Goal: Task Accomplishment & Management: Complete application form

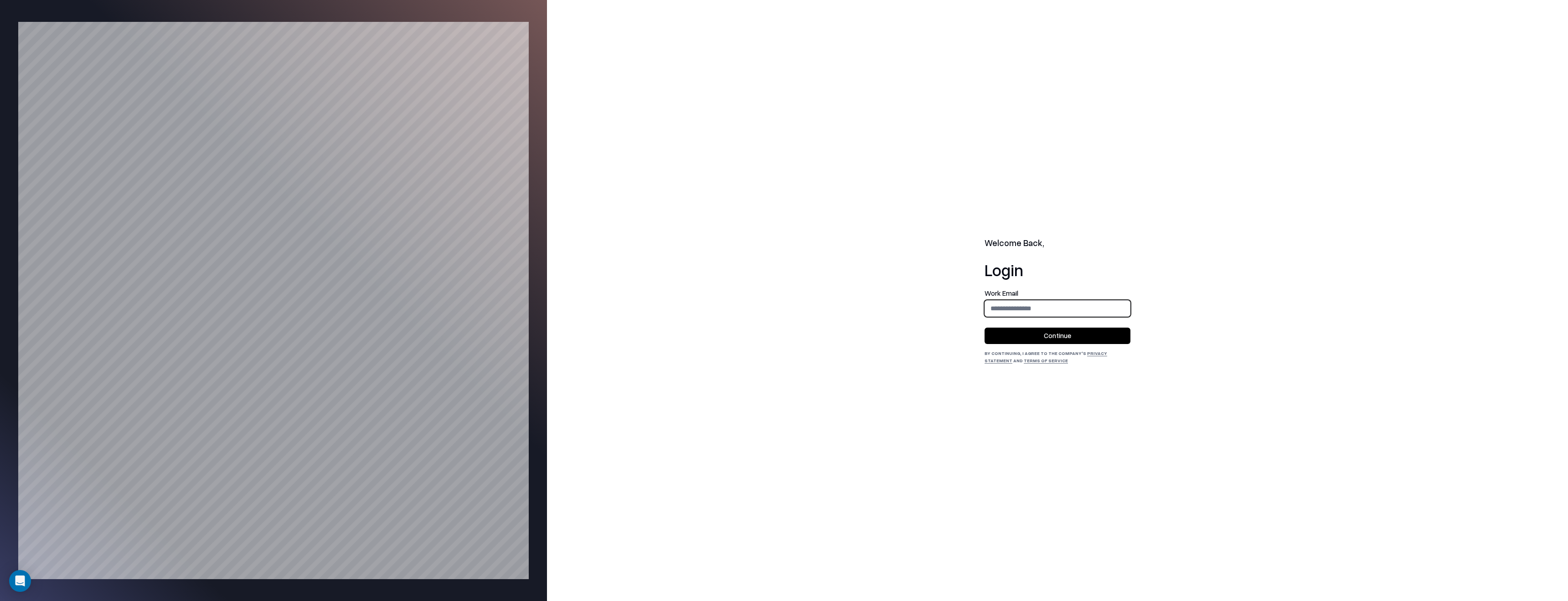
click at [1061, 307] on input "email" at bounding box center [1057, 308] width 145 height 17
type input "**********"
click at [1077, 330] on button "Continue" at bounding box center [1057, 335] width 146 height 16
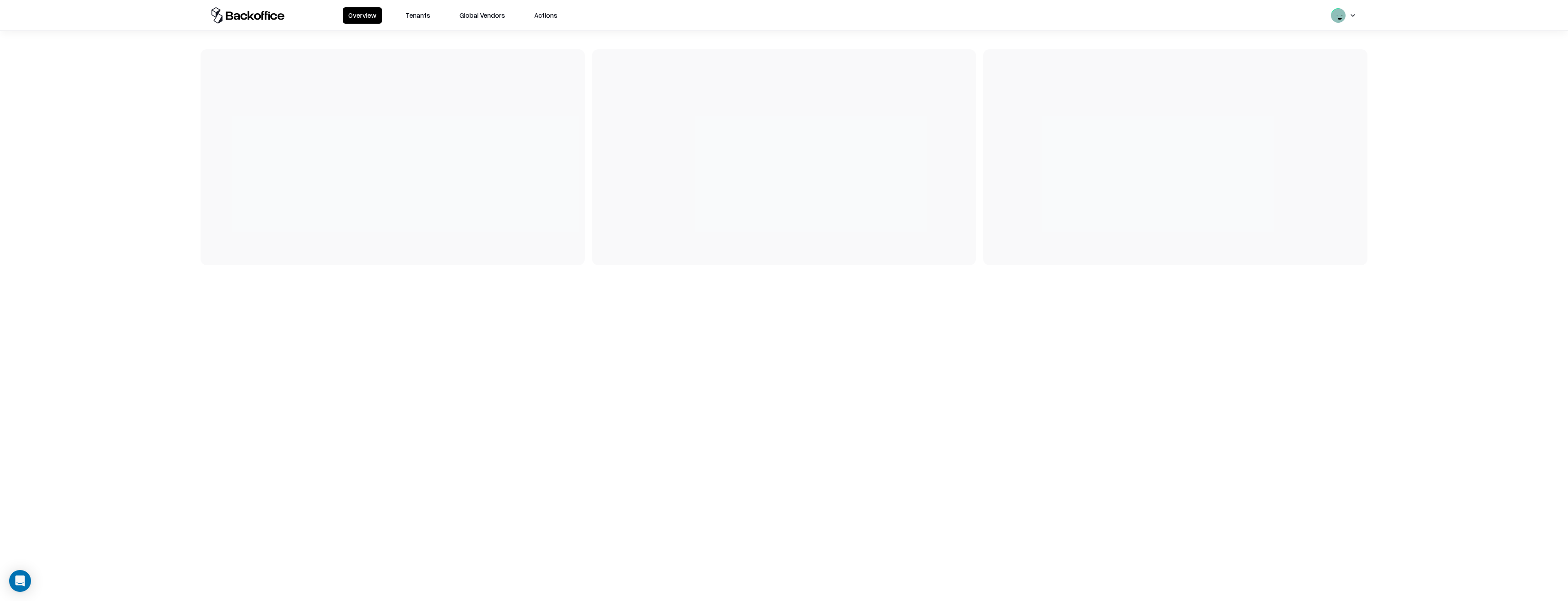
click at [421, 10] on button "Tenants" at bounding box center [418, 15] width 35 height 16
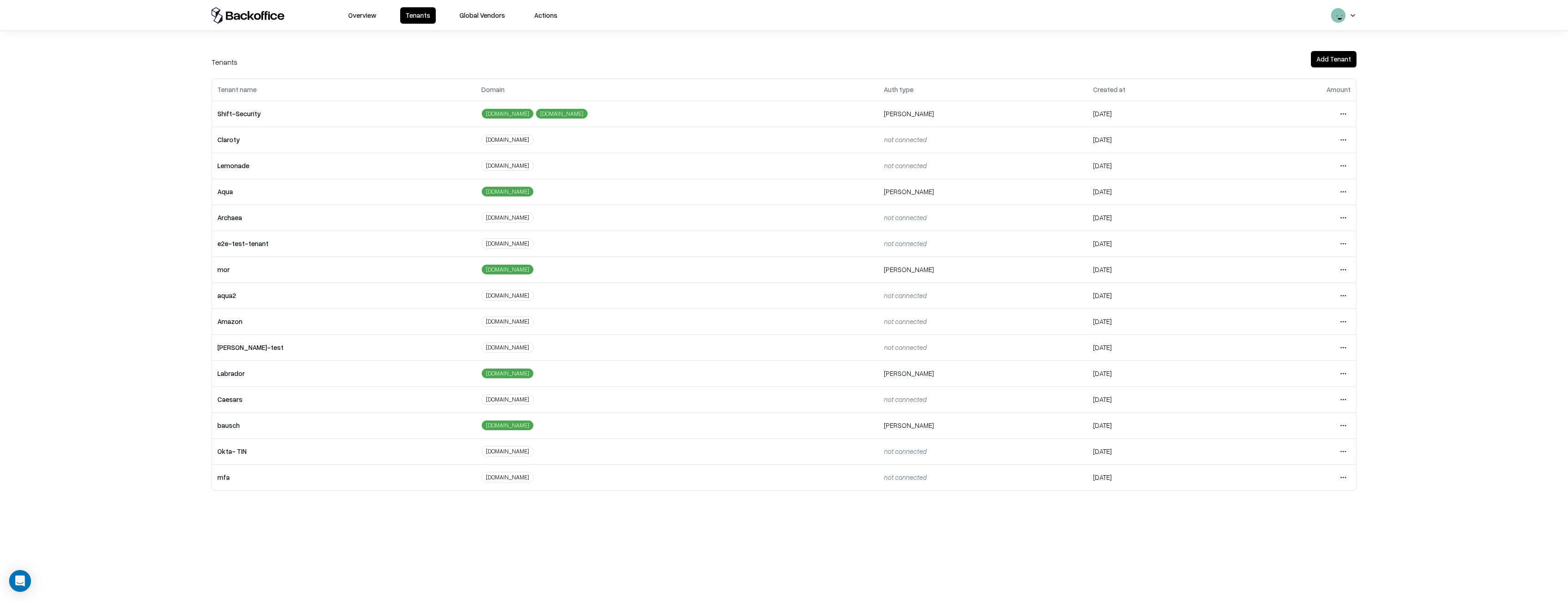
click at [1346, 395] on html "Overview Tenants Global Vendors Actions Tenants Add Tenant Tenant name Domain A…" at bounding box center [784, 300] width 1568 height 601
click at [1433, 423] on html "Overview Tenants Global Vendors Actions Tenants Add Tenant Tenant name Domain A…" at bounding box center [784, 300] width 1568 height 601
click at [1347, 396] on html "Overview Tenants Global Vendors Actions Tenants Add Tenant Tenant name Domain A…" at bounding box center [784, 300] width 1568 height 601
click at [1142, 435] on html "Overview Tenants Global Vendors Actions Tenants Add Tenant Tenant name Domain A…" at bounding box center [784, 300] width 1568 height 601
click at [1340, 429] on html "Overview Tenants Global Vendors Actions Tenants Add Tenant Tenant name Domain A…" at bounding box center [784, 300] width 1568 height 601
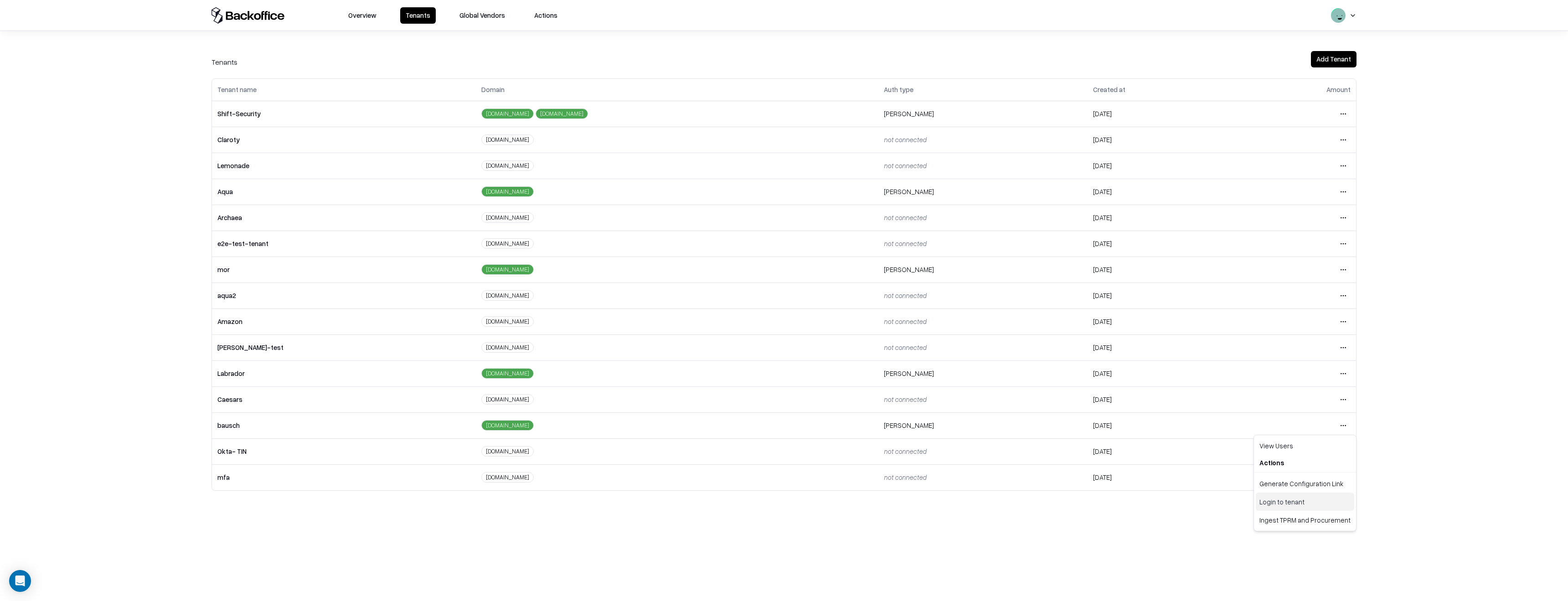
click at [1267, 502] on div "Login to tenant" at bounding box center [1305, 501] width 99 height 18
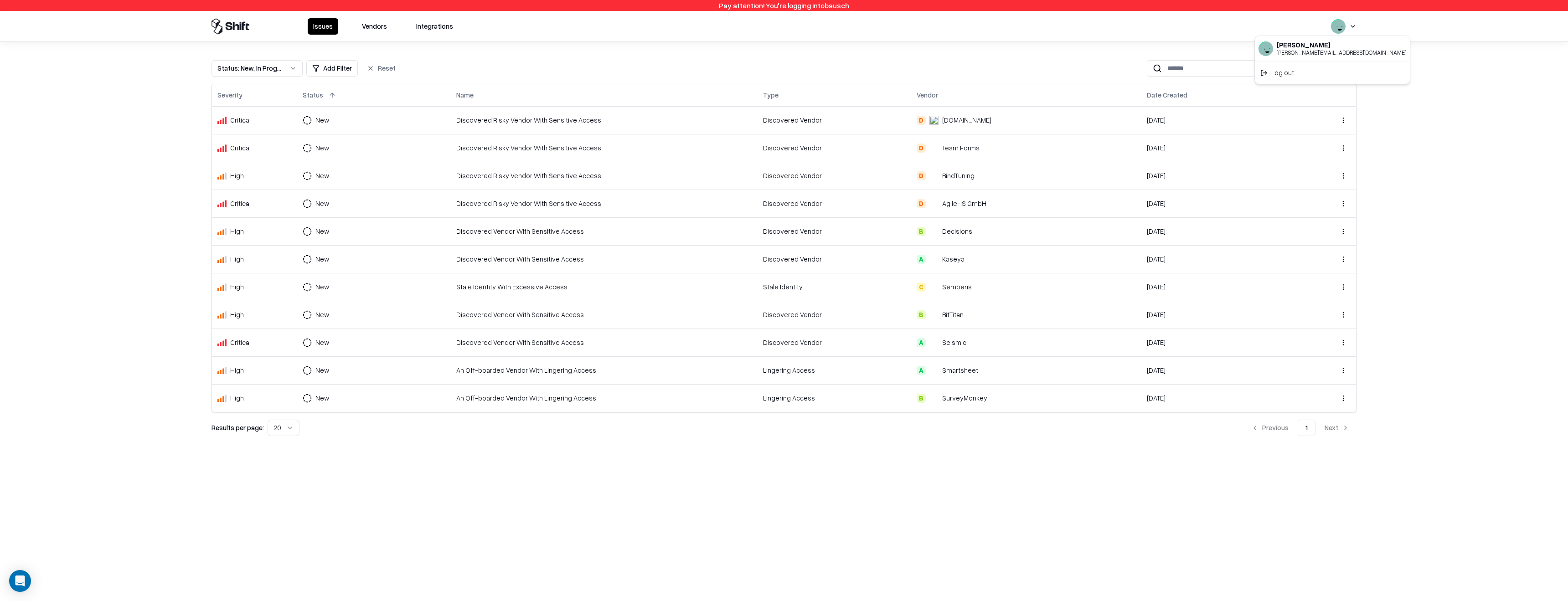
click at [1355, 27] on html "Pay attention! You're logging into bausch Issues Vendors Integrations Status : …" at bounding box center [784, 300] width 1568 height 601
click at [1398, 82] on html "Pay attention! You're logging into bausch Issues Vendors Integrations Status : …" at bounding box center [784, 300] width 1568 height 601
click at [364, 29] on button "Vendors" at bounding box center [374, 26] width 36 height 16
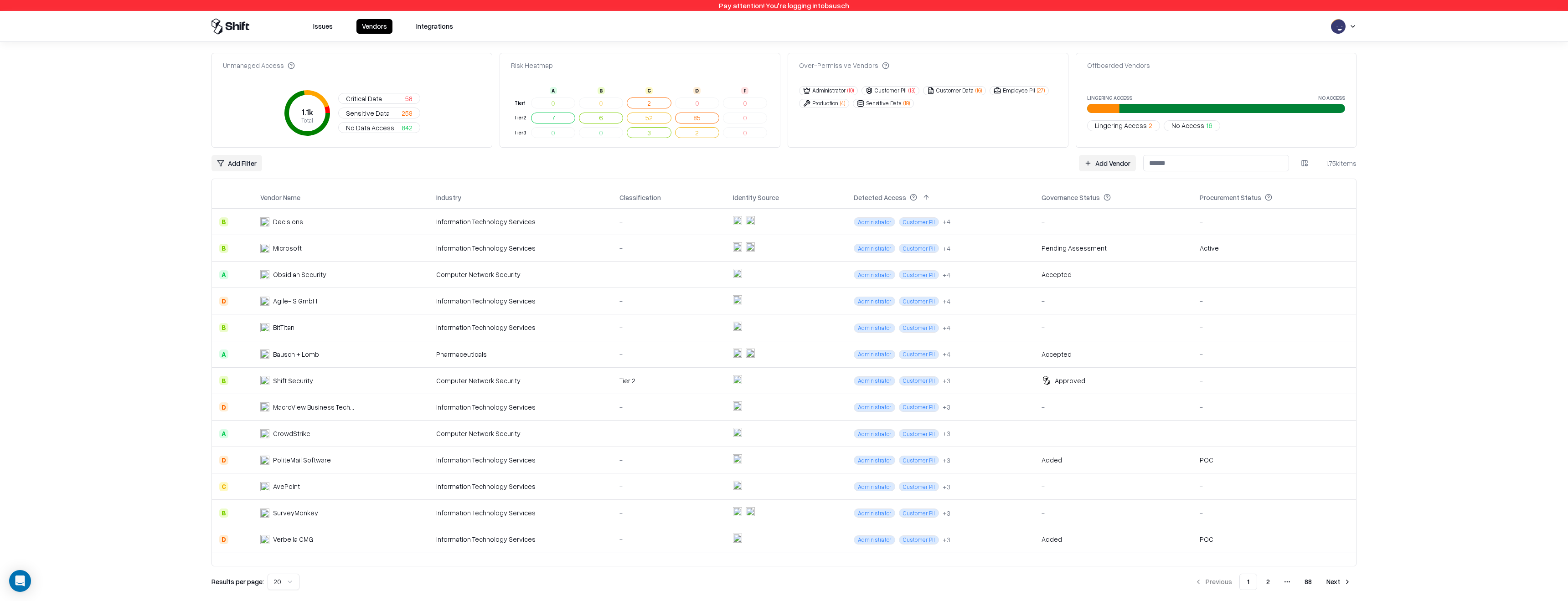
click at [1193, 158] on input at bounding box center [1216, 163] width 146 height 16
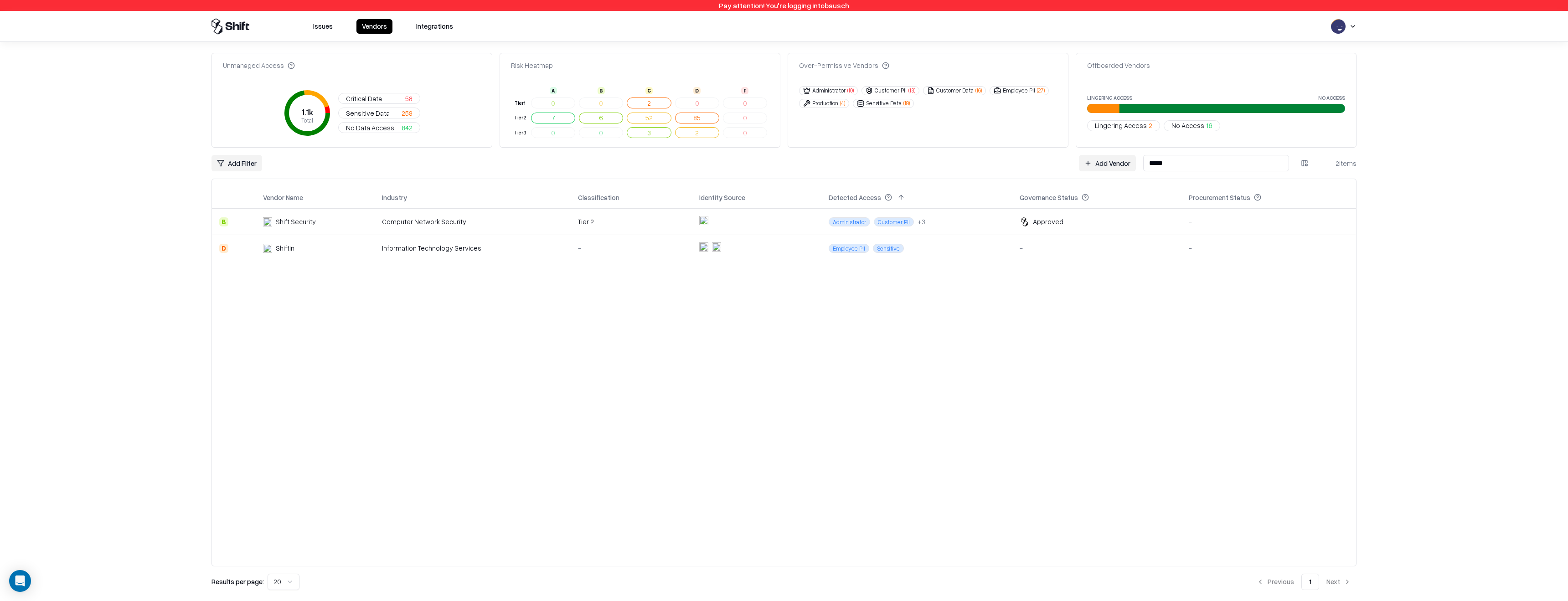
type input "*****"
click at [1209, 169] on input "*****" at bounding box center [1216, 163] width 146 height 16
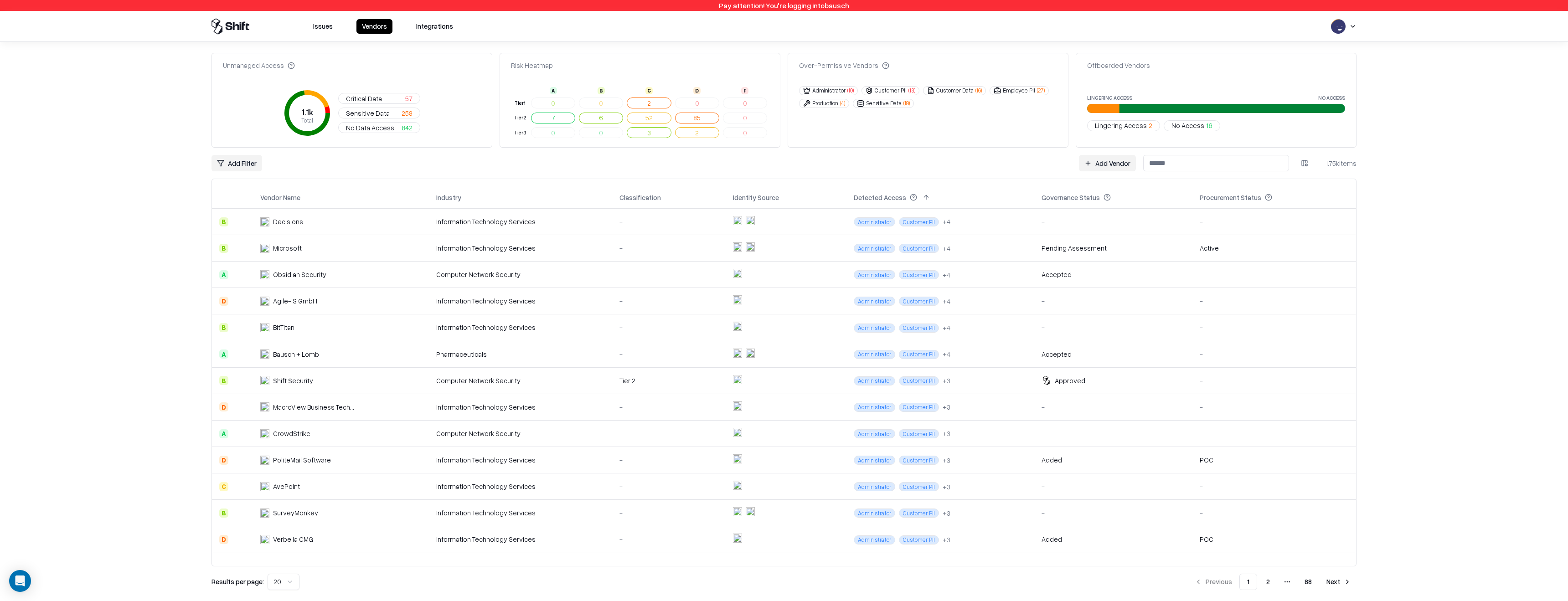
click at [1191, 160] on input at bounding box center [1216, 163] width 146 height 16
click at [1043, 161] on div "Add Filter Add Vendor 1.75k items" at bounding box center [783, 163] width 1145 height 16
click at [1354, 23] on html "Pay attention! You're logging into bausch Issues Vendors Integrations Unmanaged…" at bounding box center [784, 300] width 1568 height 601
click at [866, 175] on html "Pay attention! You're logging into bausch Issues Vendors Integrations Unmanaged…" at bounding box center [784, 300] width 1568 height 601
click at [1124, 158] on link "Add Vendor" at bounding box center [1107, 163] width 57 height 16
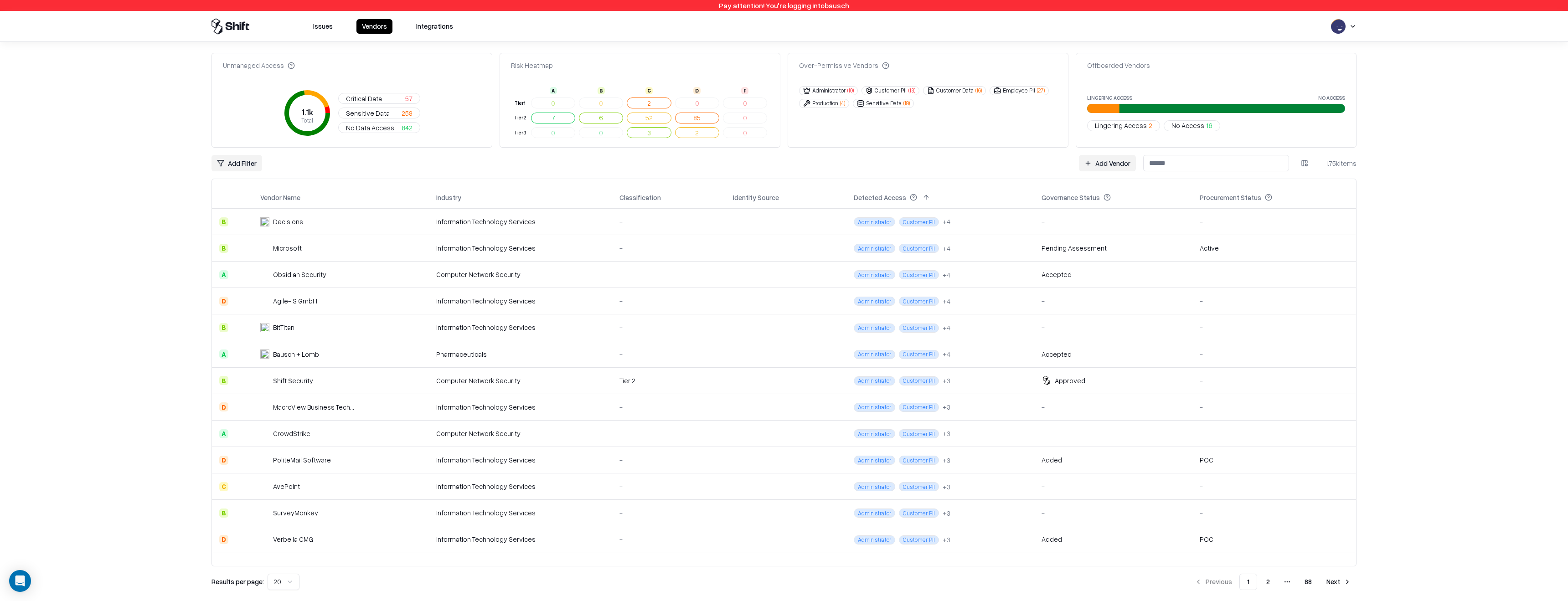
click at [1176, 160] on input at bounding box center [1216, 163] width 146 height 16
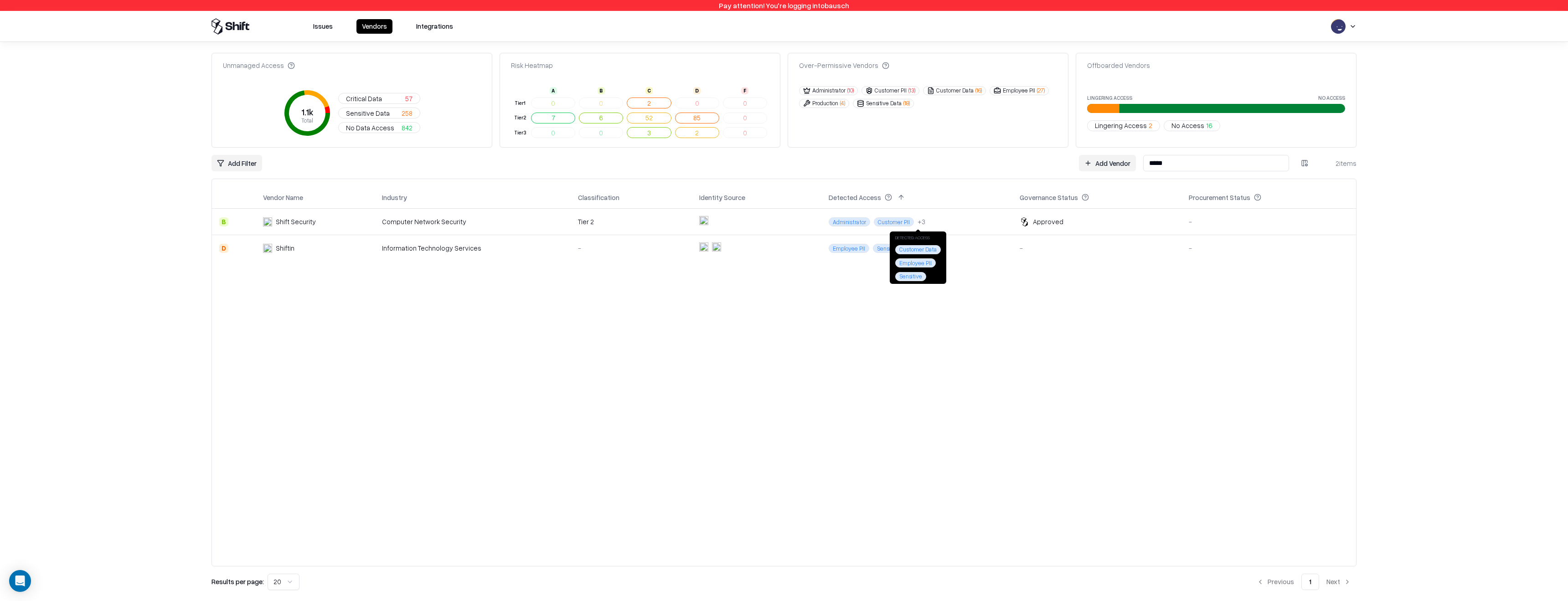
type input "*****"
click at [928, 226] on td "Administrator Customer PII + 3" at bounding box center [917, 221] width 191 height 26
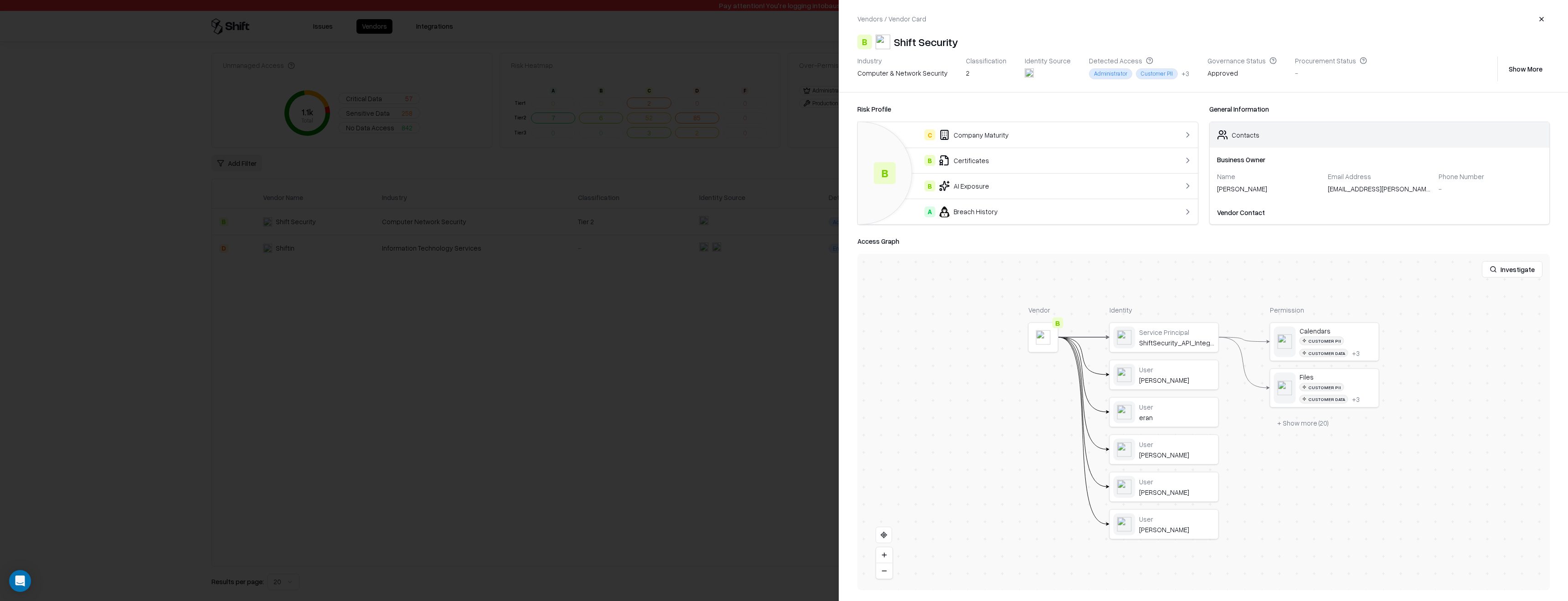
click at [760, 362] on div at bounding box center [784, 300] width 1568 height 601
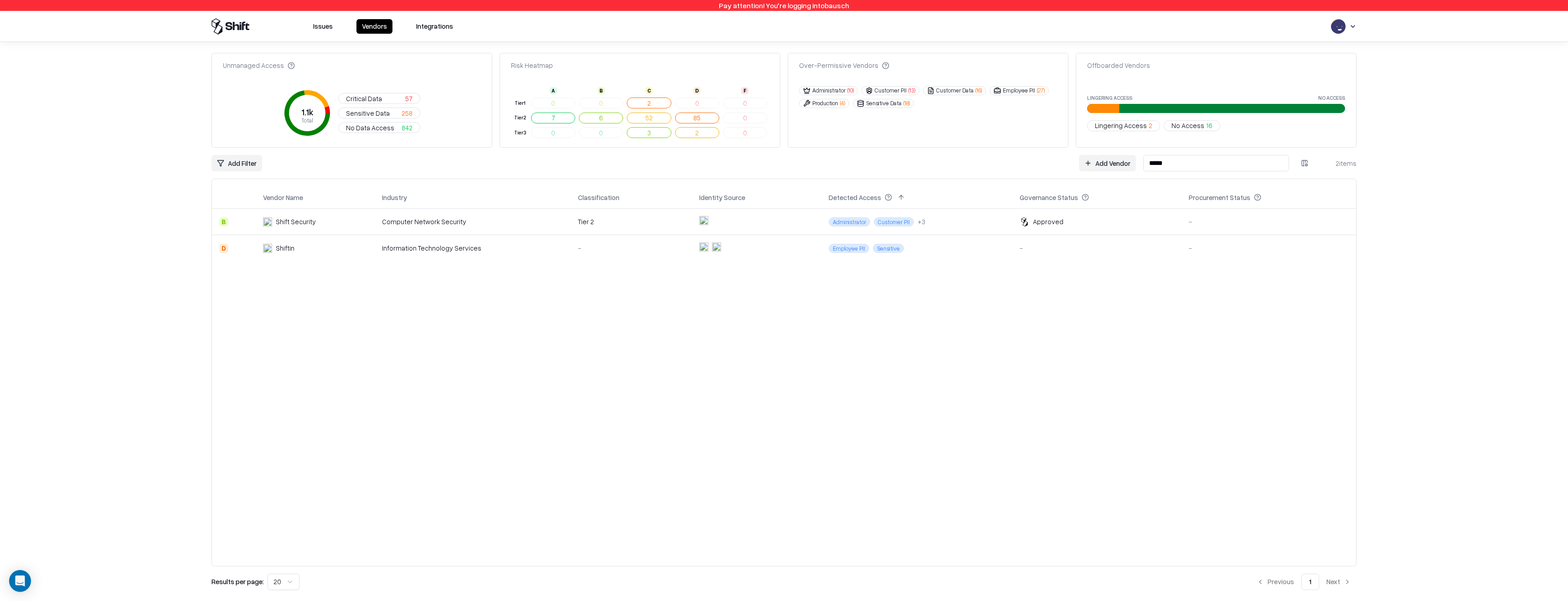
click at [1115, 161] on link "Add Vendor" at bounding box center [1107, 163] width 57 height 16
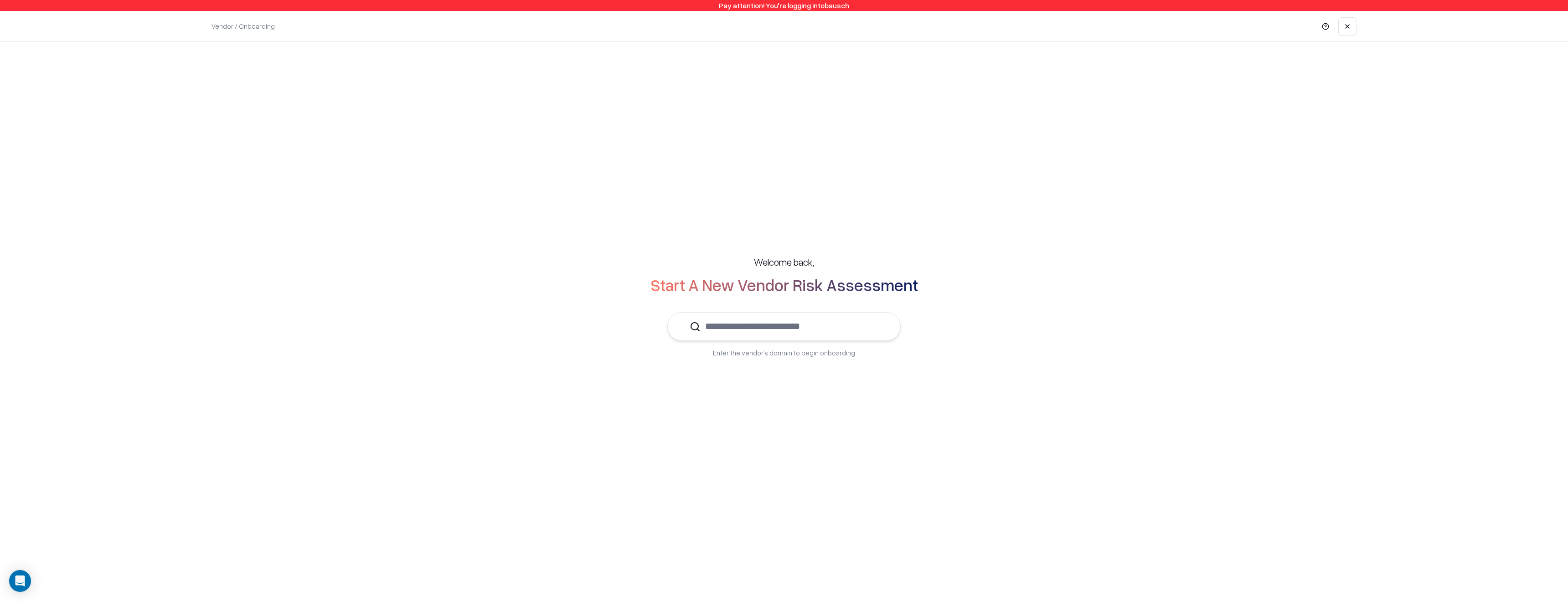
click at [838, 307] on div "Welcome back, Start A New Vendor Risk Assessment Enter the vendor’s domain to b…" at bounding box center [783, 307] width 1130 height 139
click at [831, 331] on input "text" at bounding box center [789, 327] width 178 height 28
click at [696, 330] on input "**********" at bounding box center [771, 327] width 196 height 28
click at [805, 355] on div "Shift Security shift.security" at bounding box center [784, 354] width 201 height 18
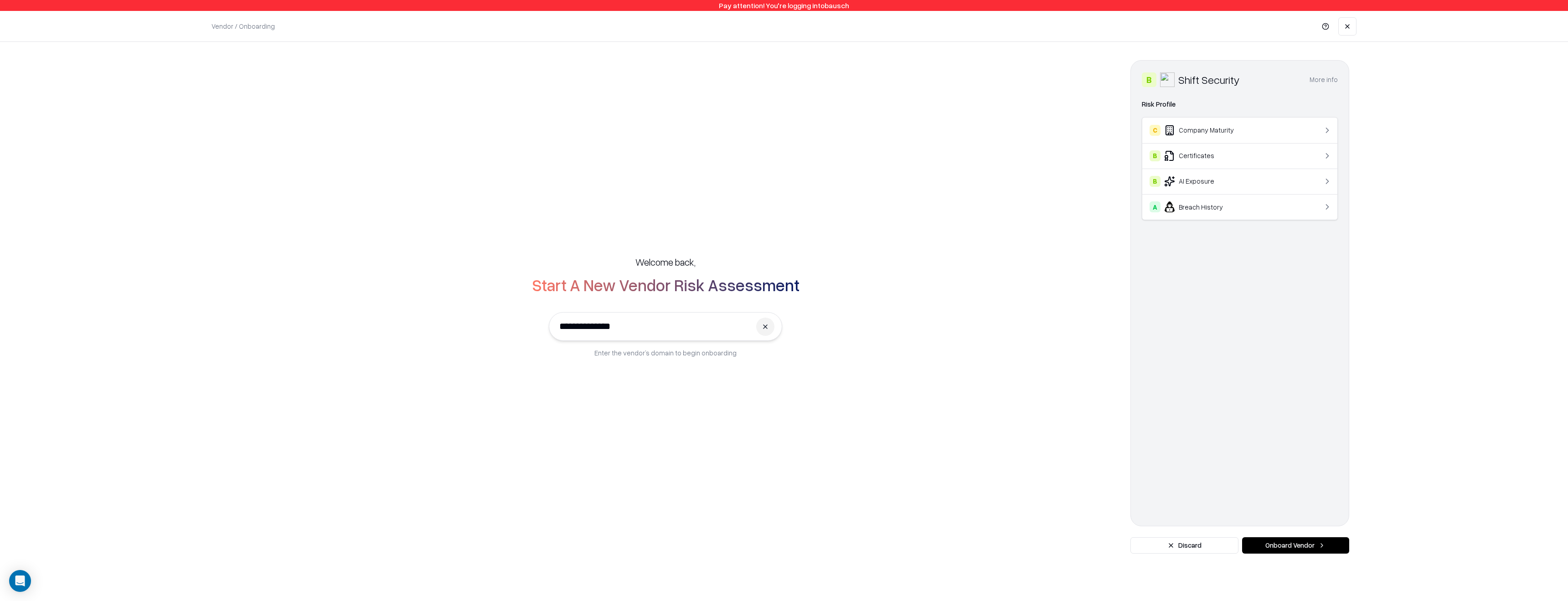
type input "**********"
click at [1281, 545] on button "Onboard Vendor" at bounding box center [1296, 545] width 107 height 16
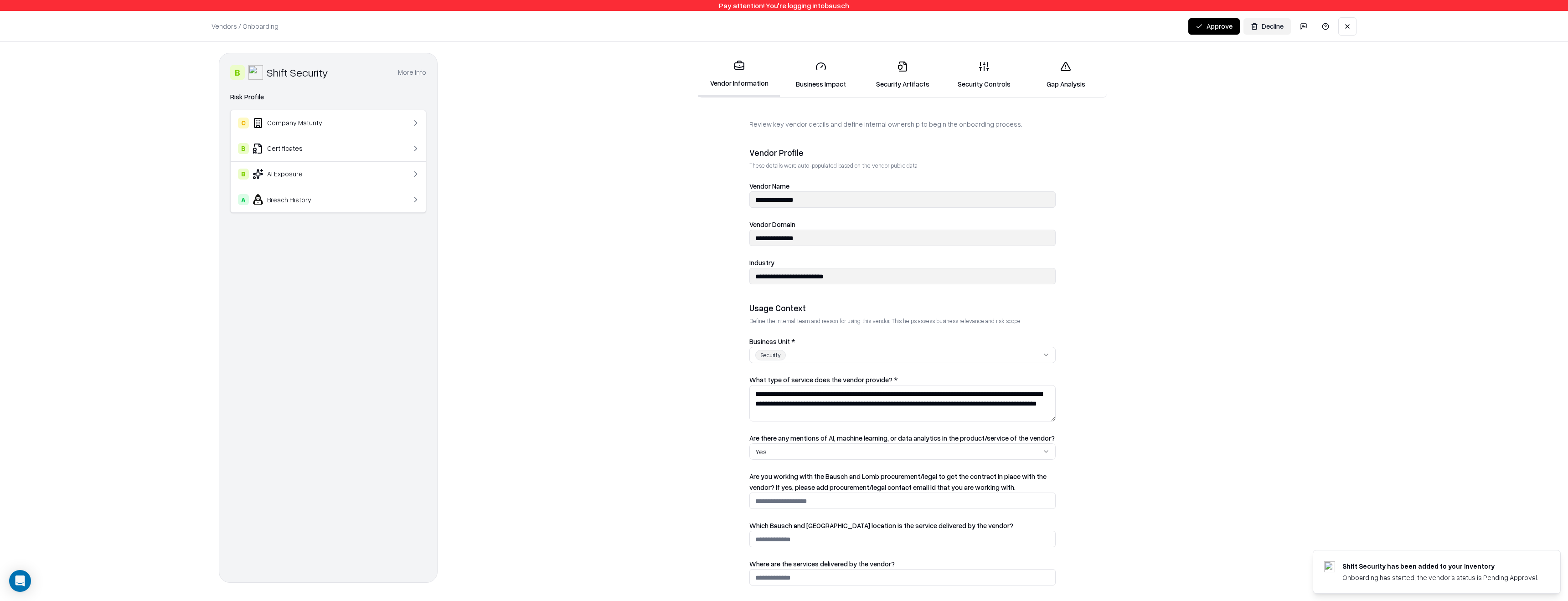
click at [985, 68] on icon at bounding box center [984, 66] width 11 height 11
click at [1058, 66] on link "Gap Analysis" at bounding box center [1066, 75] width 82 height 43
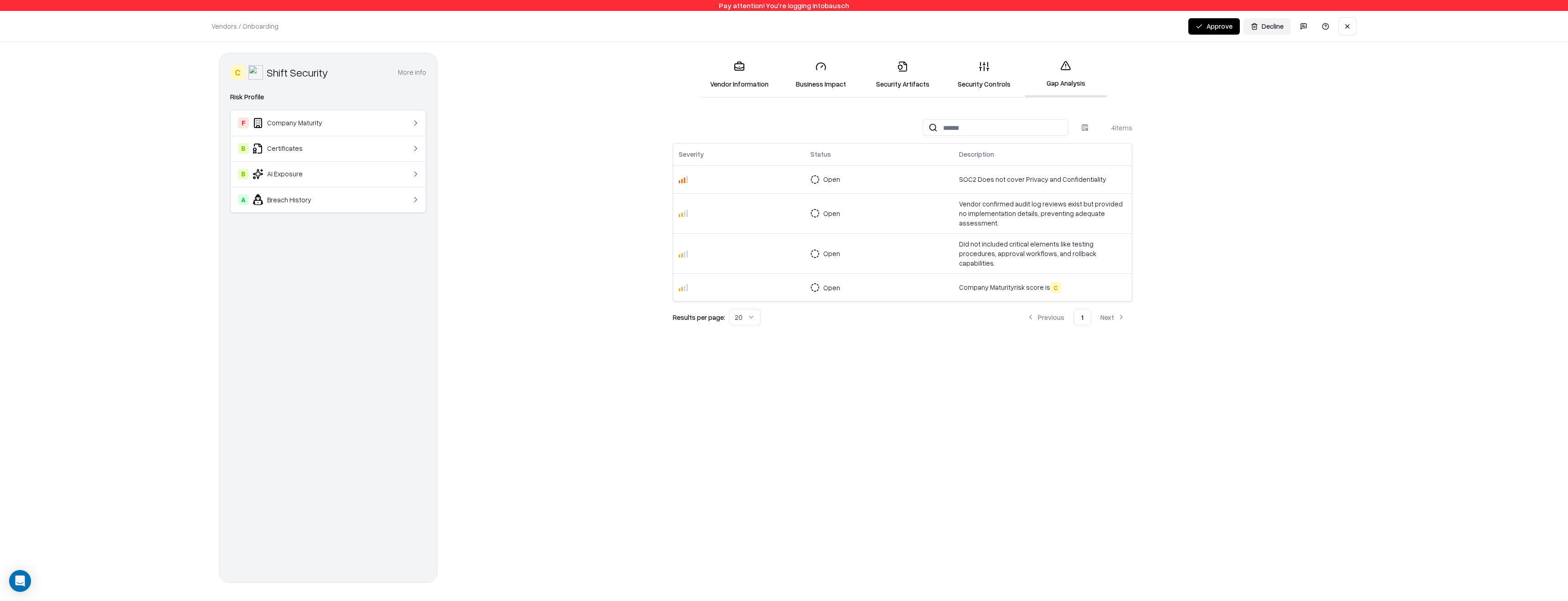
click at [1068, 65] on icon at bounding box center [1065, 65] width 9 height 8
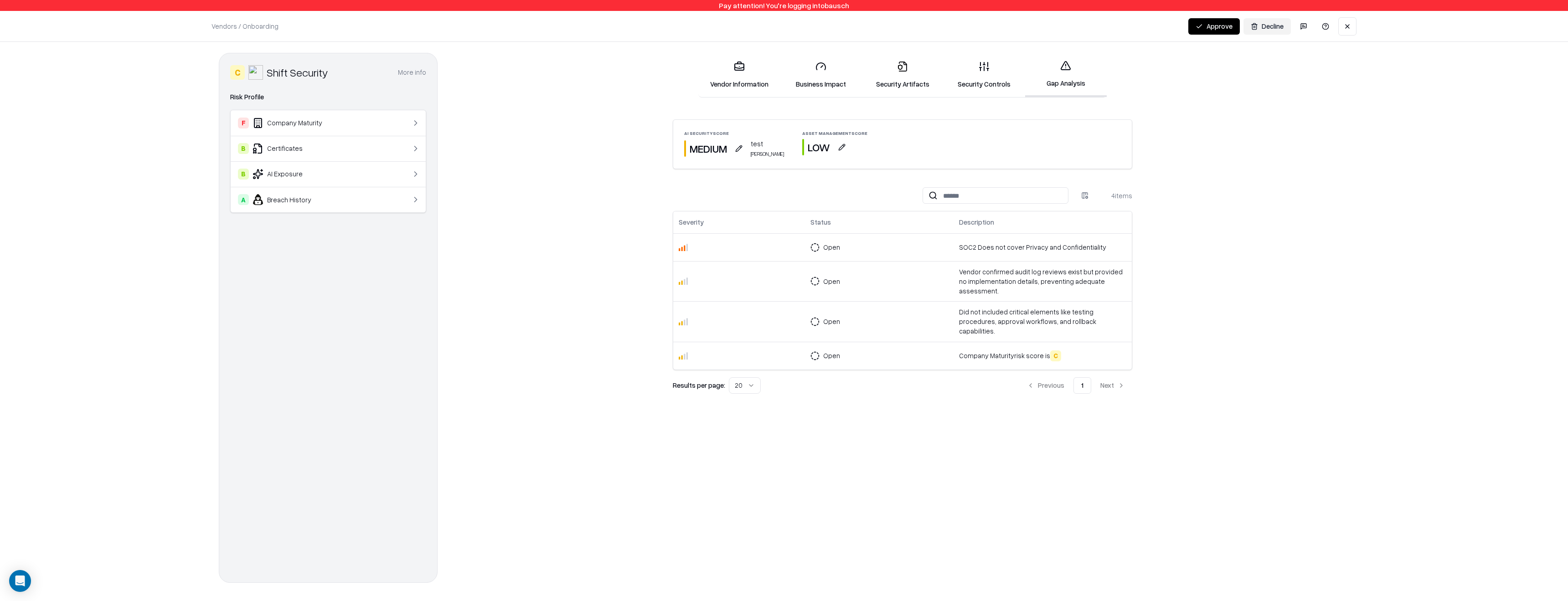
click at [735, 150] on button "button" at bounding box center [738, 148] width 16 height 16
click at [737, 226] on textarea "****" at bounding box center [740, 234] width 130 height 29
click at [699, 190] on button "Low" at bounding box center [696, 185] width 44 height 16
click at [790, 270] on button "Save" at bounding box center [790, 271] width 30 height 16
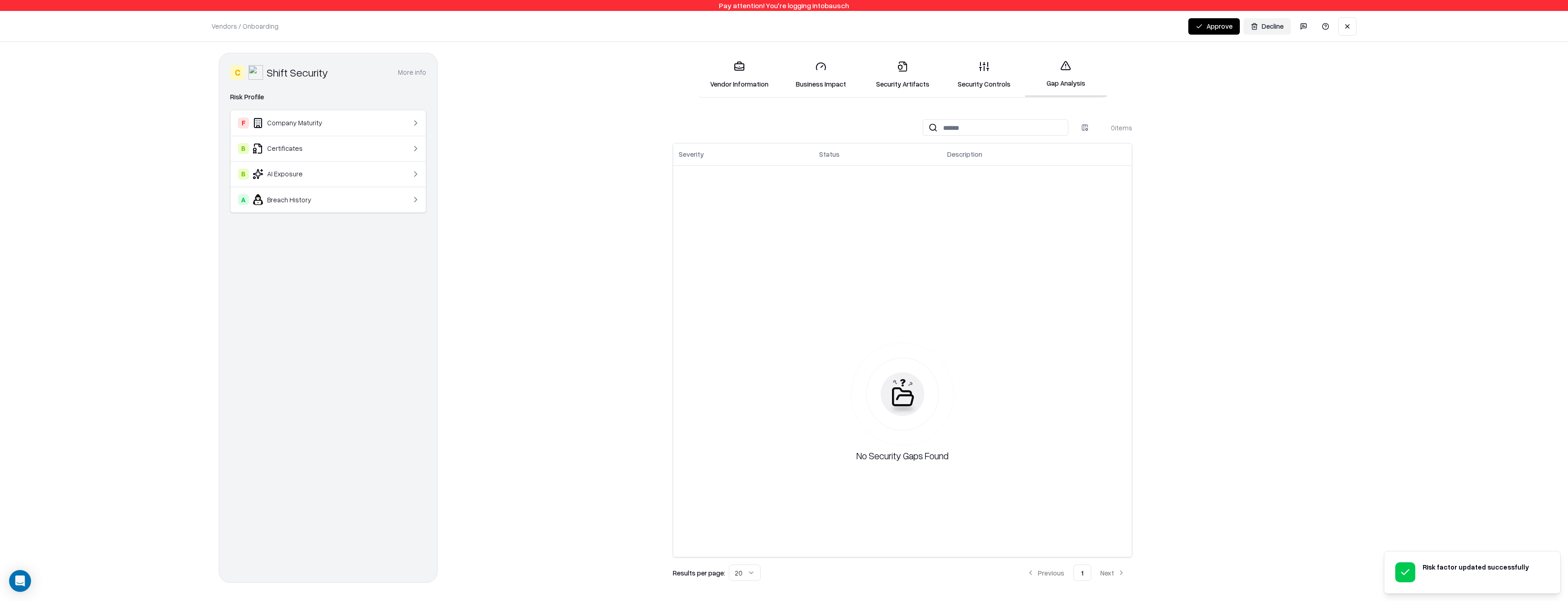
click at [1072, 77] on link "Gap Analysis" at bounding box center [1066, 75] width 82 height 44
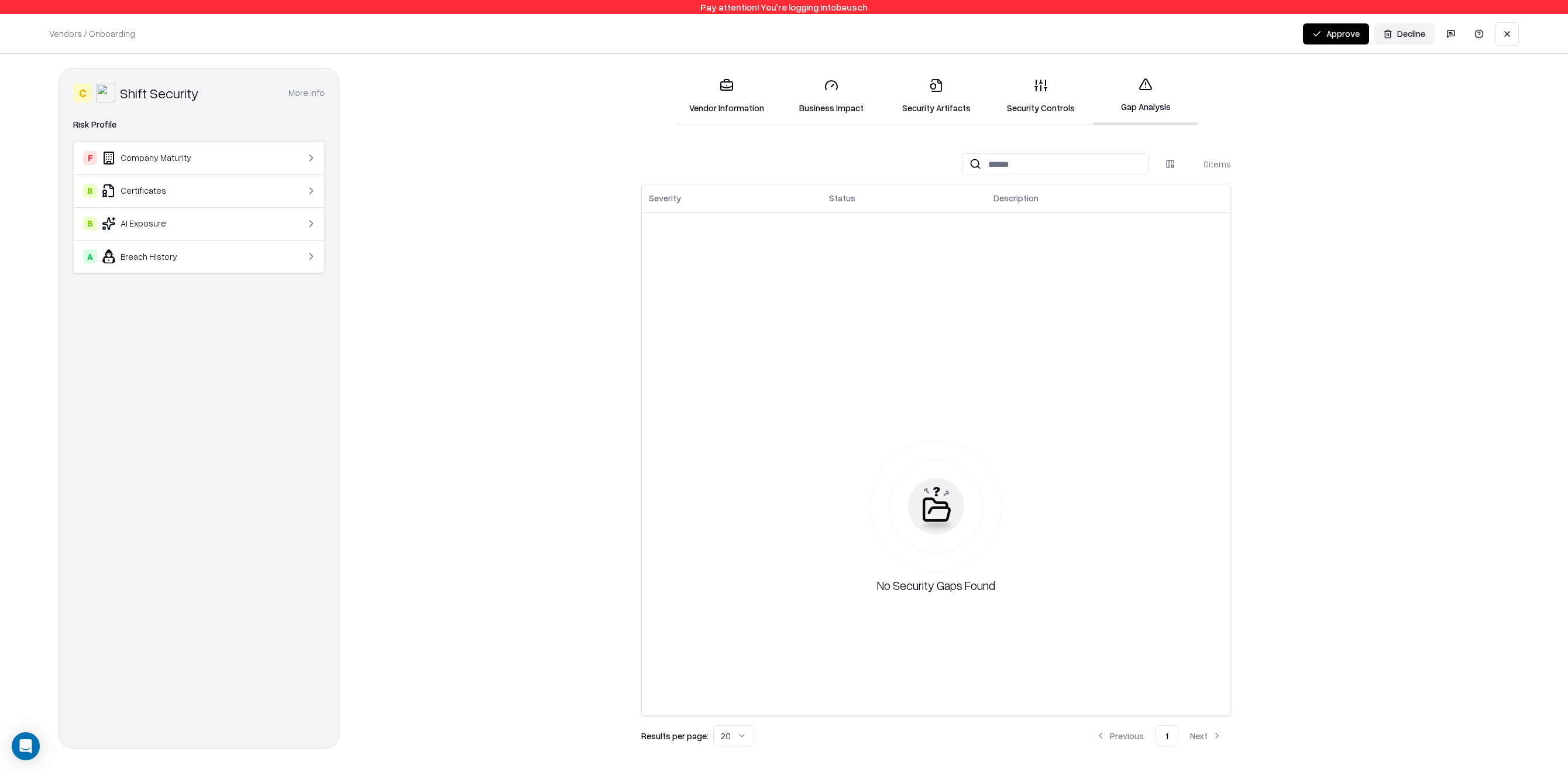
click at [1149, 112] on link "Gap Analysis" at bounding box center [1146, 96] width 105 height 57
click at [1020, 101] on link "Security Controls" at bounding box center [1041, 96] width 105 height 55
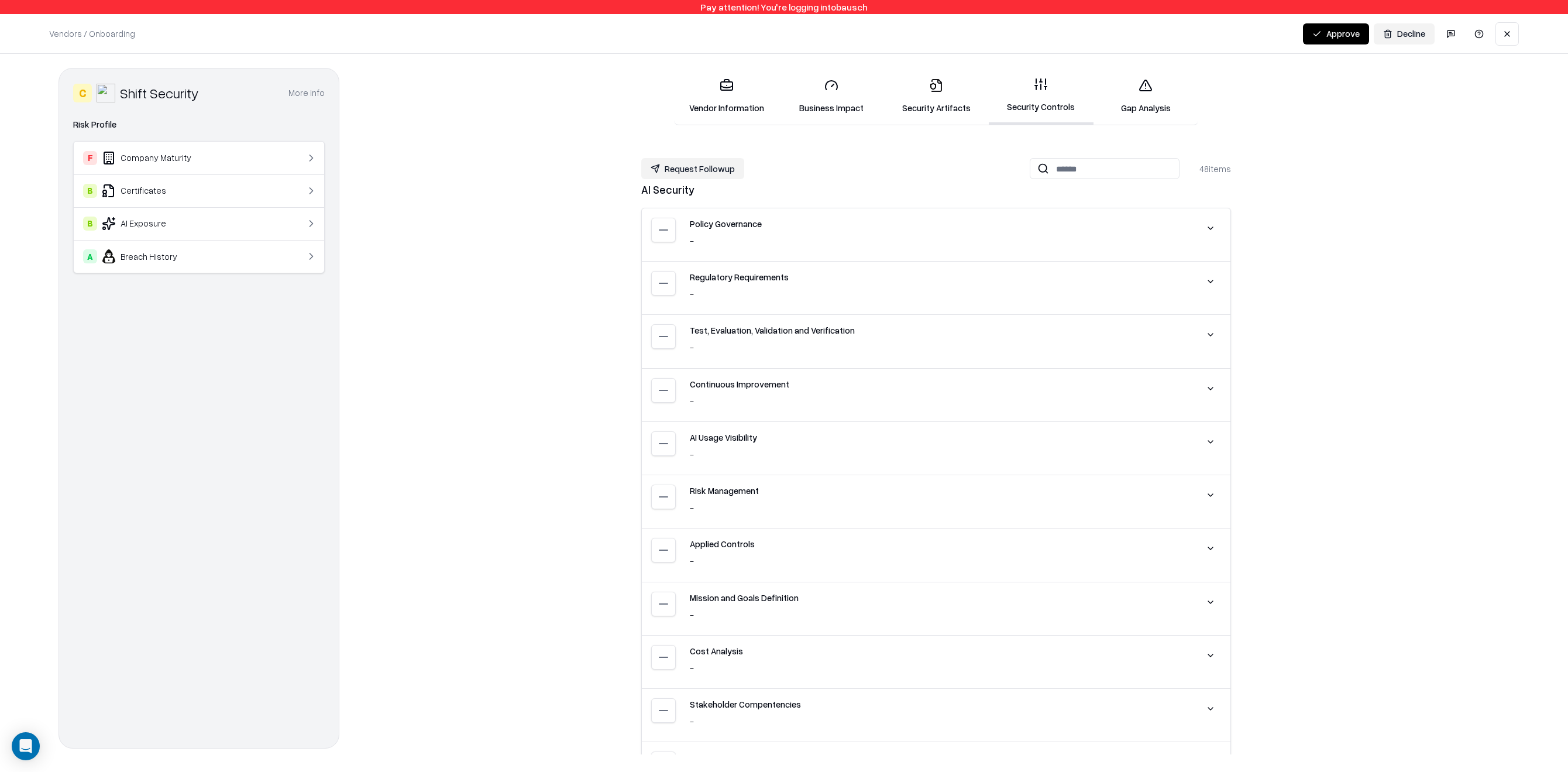
click at [1124, 102] on link "Gap Analysis" at bounding box center [1146, 96] width 105 height 55
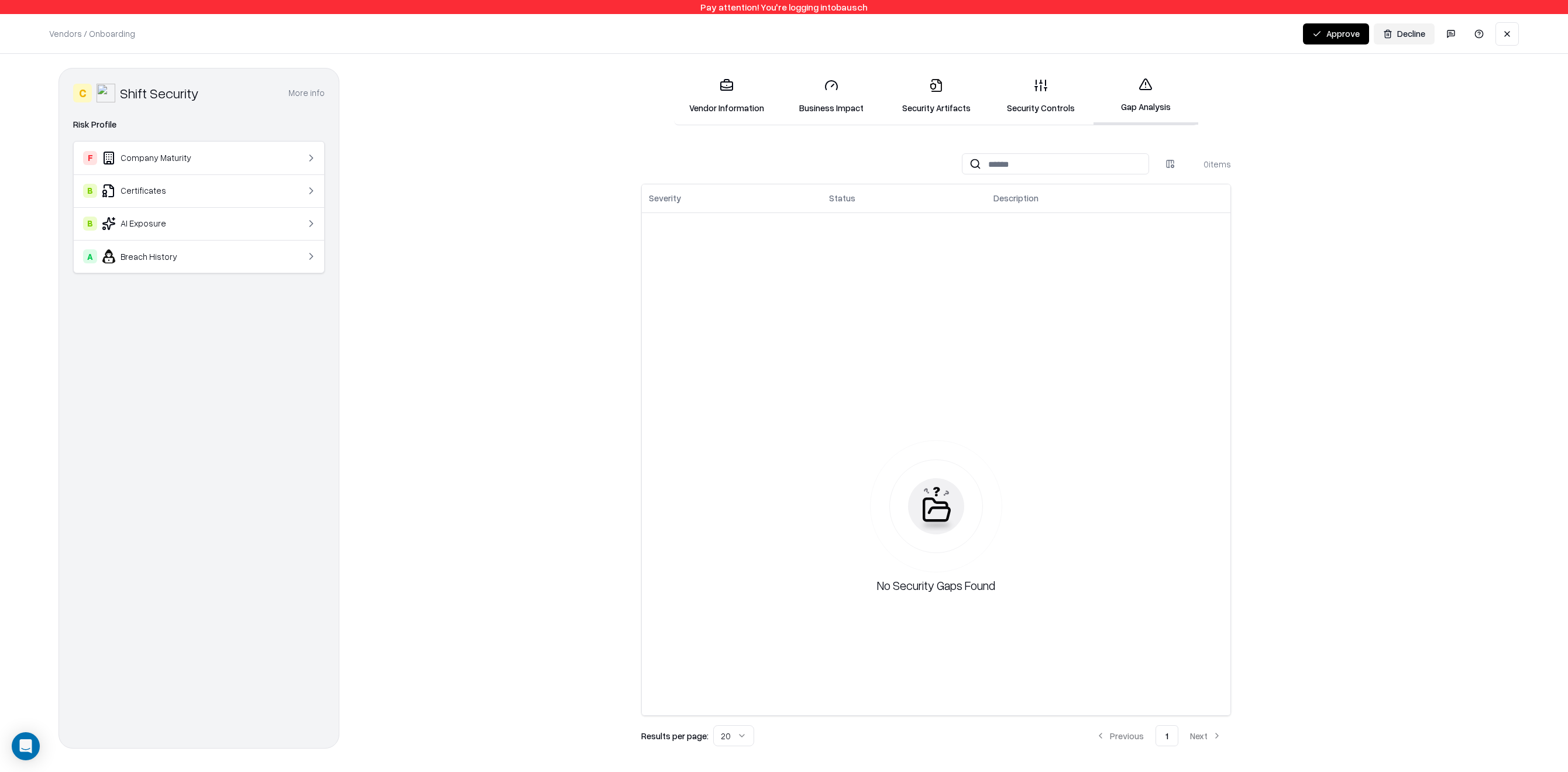
click at [1567, 398] on div "Pay attention! You're logging into bausch Vendors / Onboarding Changes Saved Ap…" at bounding box center [784, 386] width 1568 height 772
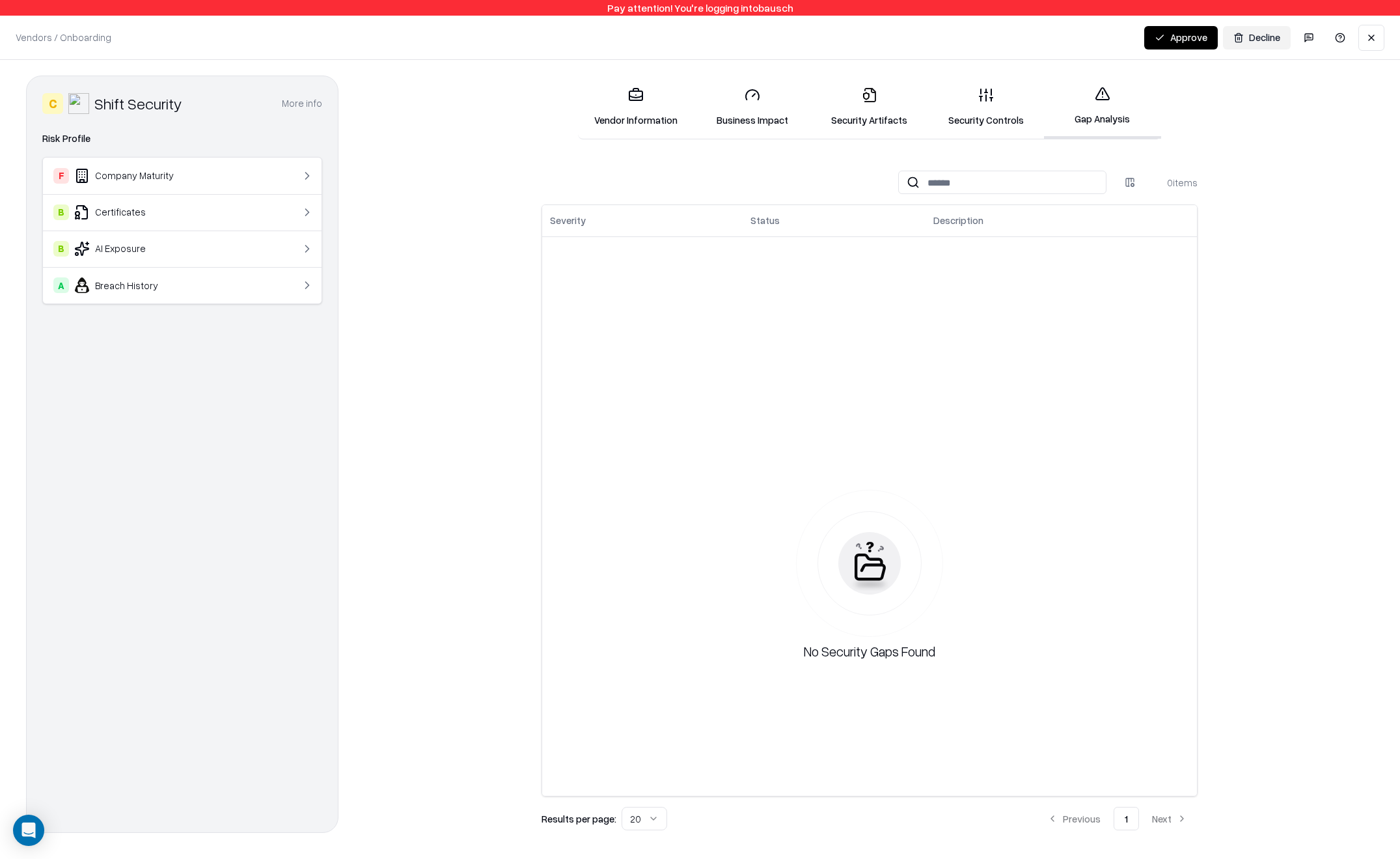
click at [1113, 112] on link "Gap Analysis" at bounding box center [1102, 107] width 116 height 63
click at [991, 99] on line at bounding box center [991, 99] width 0 height 3
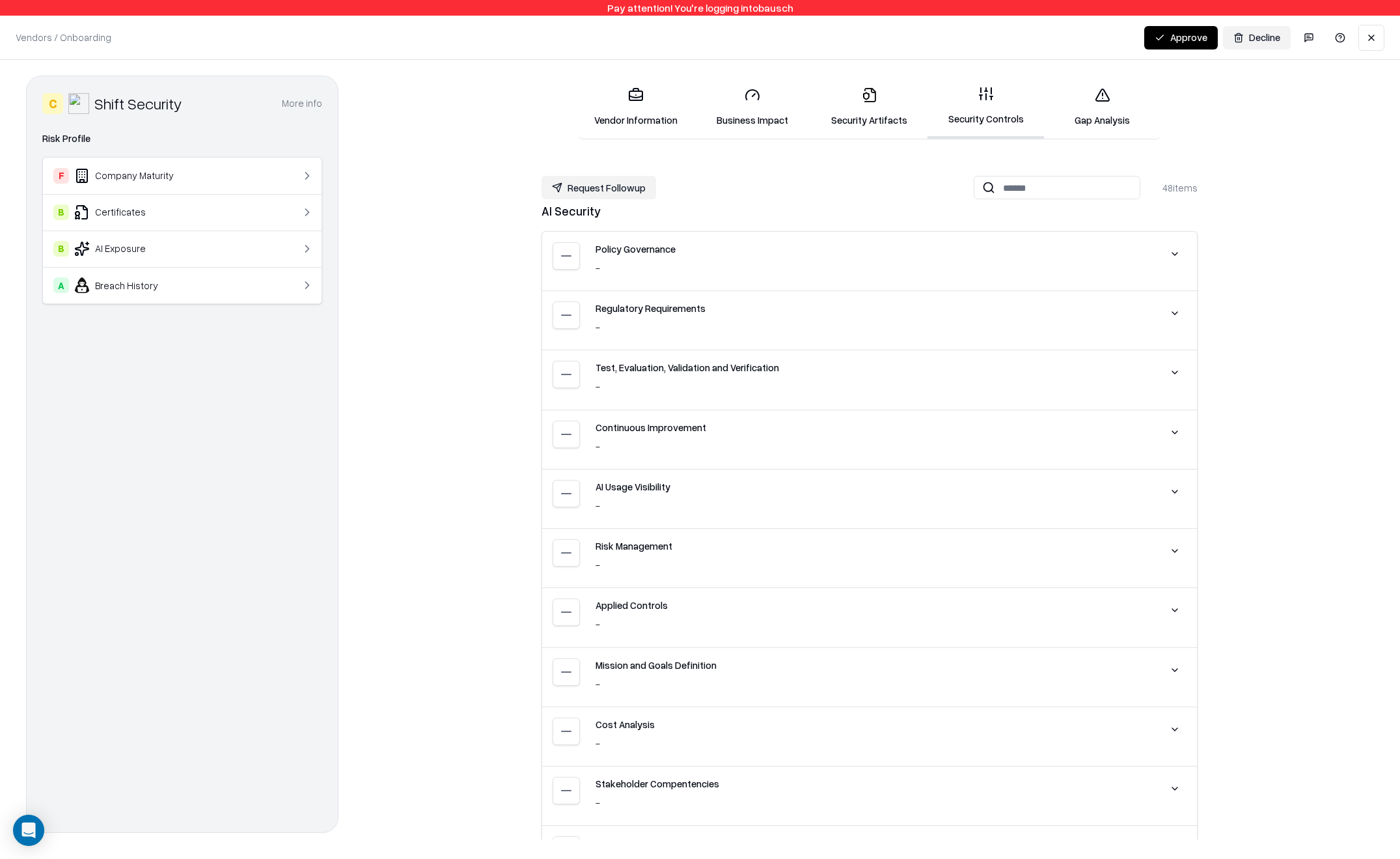
click at [1111, 99] on link "Gap Analysis" at bounding box center [1102, 107] width 116 height 61
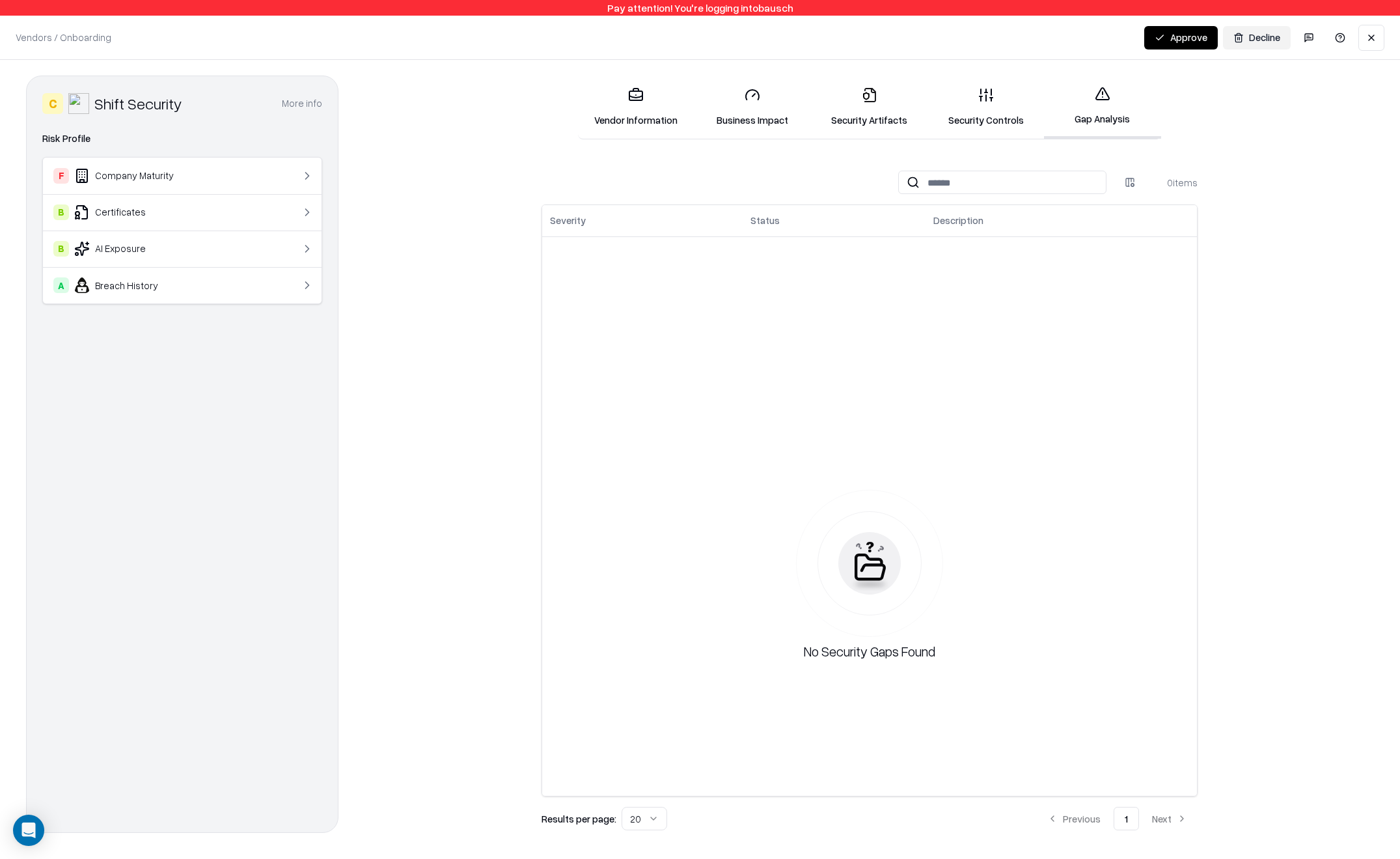
click at [1102, 100] on icon at bounding box center [1102, 93] width 13 height 11
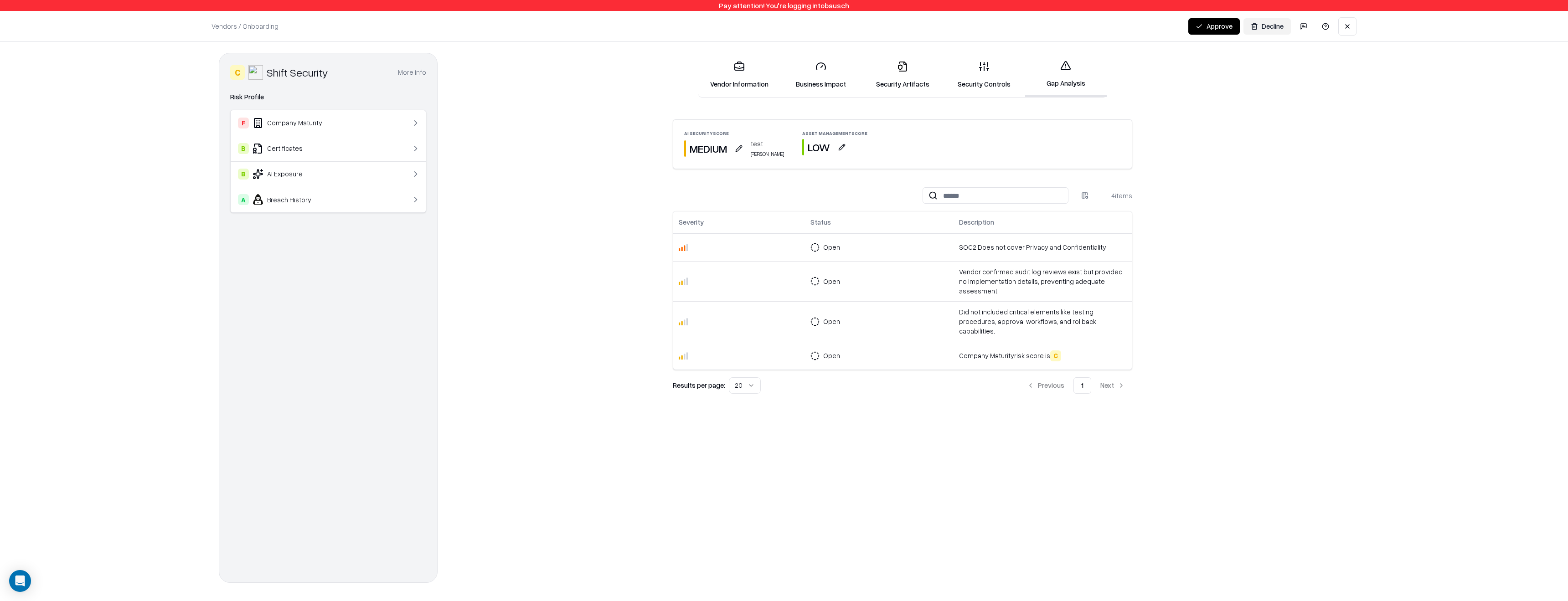
click at [741, 152] on button "button" at bounding box center [738, 148] width 16 height 16
click at [701, 187] on button "Low" at bounding box center [696, 185] width 44 height 16
click at [769, 187] on button "High" at bounding box center [783, 185] width 43 height 16
click at [729, 242] on textarea "****" at bounding box center [740, 234] width 130 height 29
click at [790, 268] on button "Save" at bounding box center [790, 271] width 30 height 16
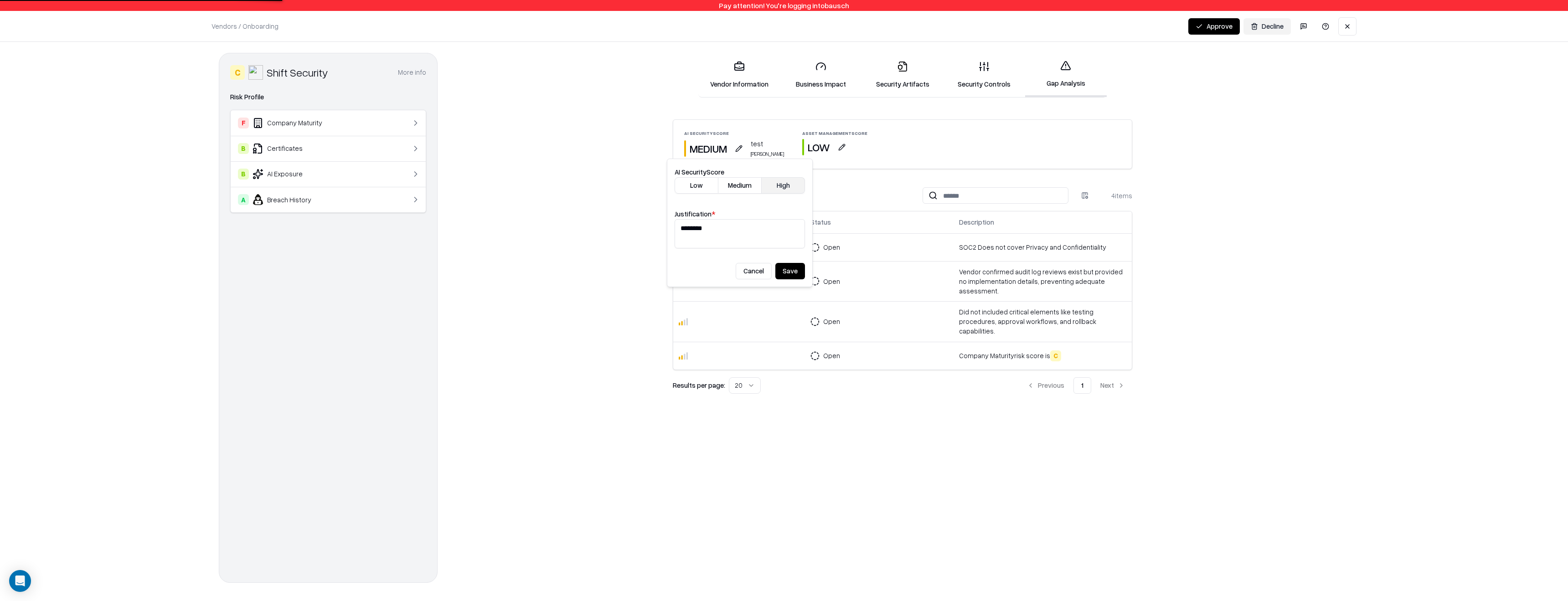
type textarea "****"
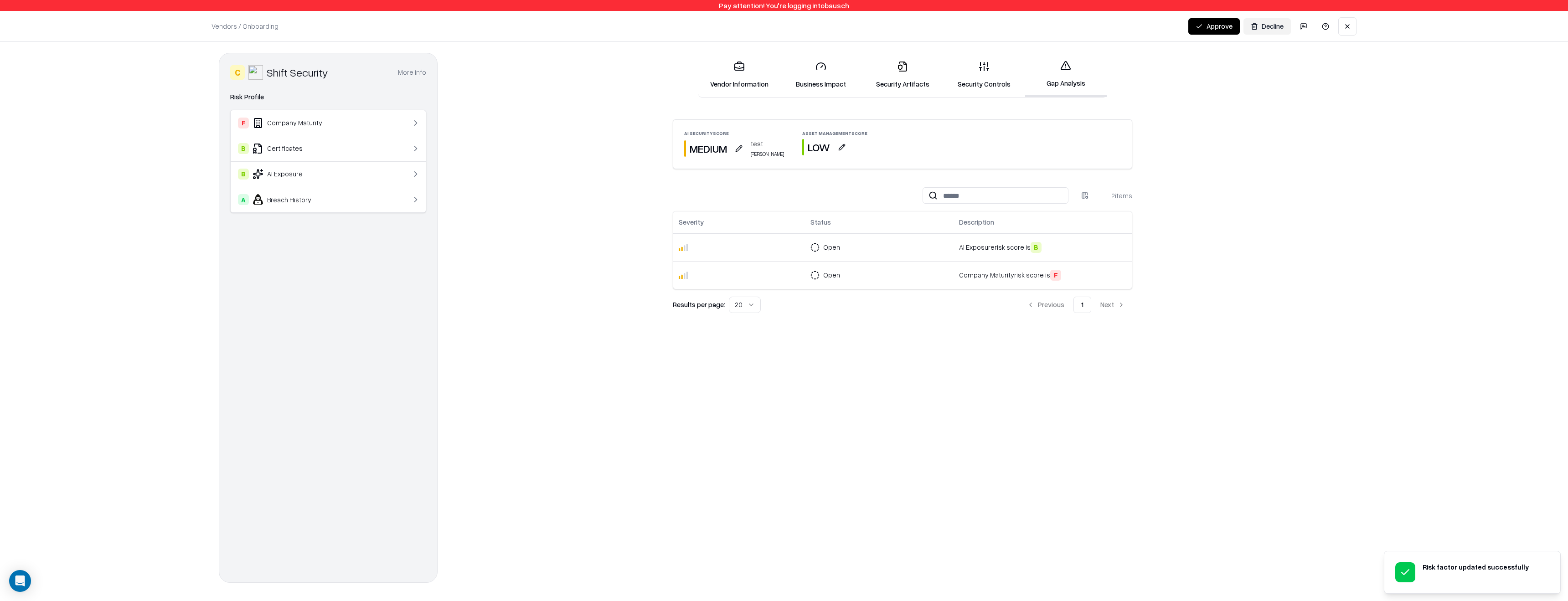
click at [980, 71] on link "Gap Analysis" at bounding box center [1066, 75] width 82 height 44
click at [980, 72] on link "Gap Analysis" at bounding box center [1066, 75] width 82 height 44
click at [743, 146] on button "button" at bounding box center [738, 148] width 16 height 16
click at [702, 190] on button "Low" at bounding box center [696, 185] width 44 height 16
click at [801, 276] on button "Save" at bounding box center [790, 271] width 30 height 16
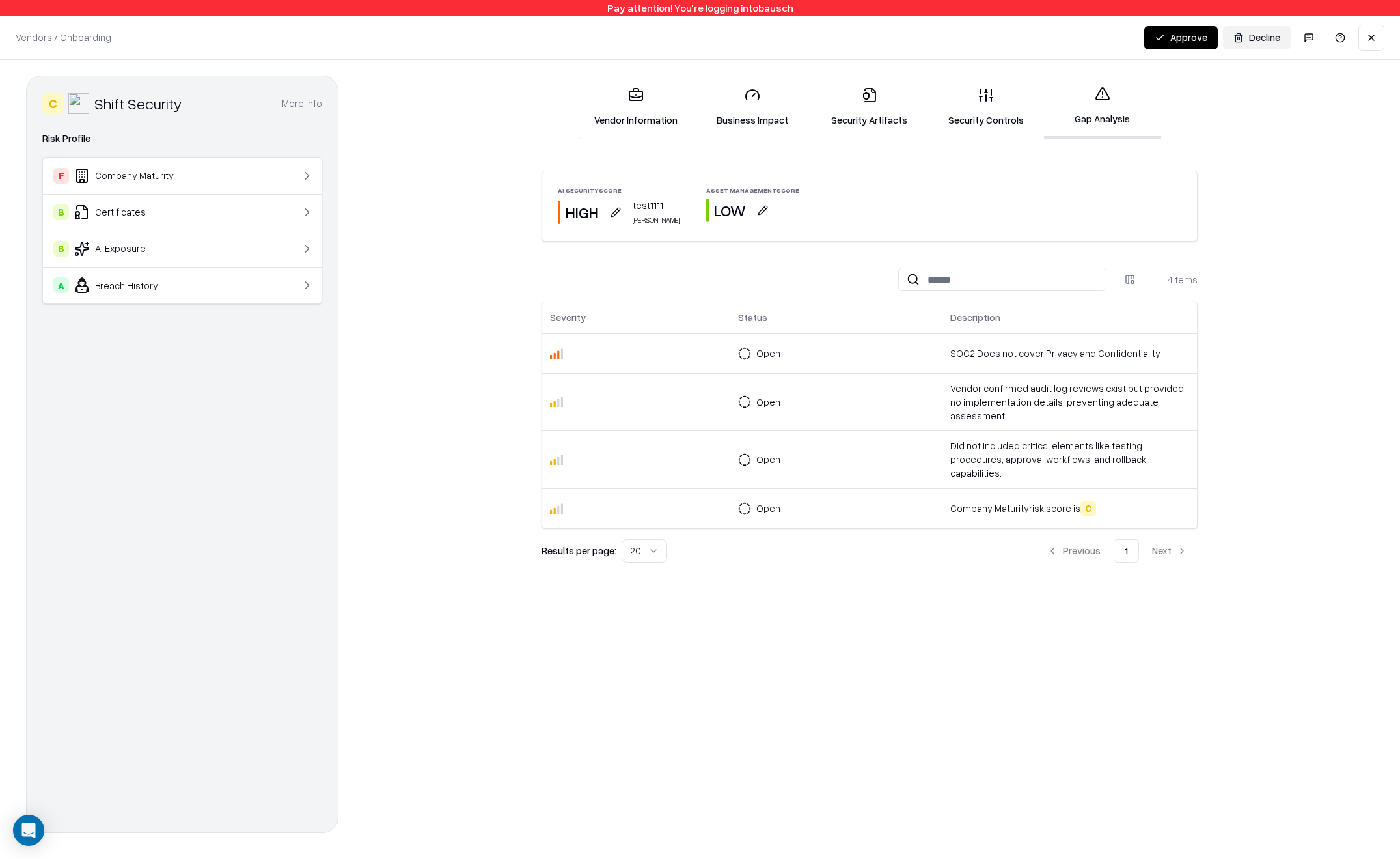
click at [610, 210] on button "button" at bounding box center [615, 212] width 23 height 23
drag, startPoint x: 556, startPoint y: 324, endPoint x: 468, endPoint y: 320, distance: 88.1
click at [468, 320] on body "Pay attention! You're logging into bausch Vendors / Onboarding Changes Saved Ap…" at bounding box center [700, 430] width 1400 height 859
click at [546, 270] on button "Low" at bounding box center [554, 264] width 63 height 23
click at [685, 387] on button "Save" at bounding box center [687, 387] width 43 height 23
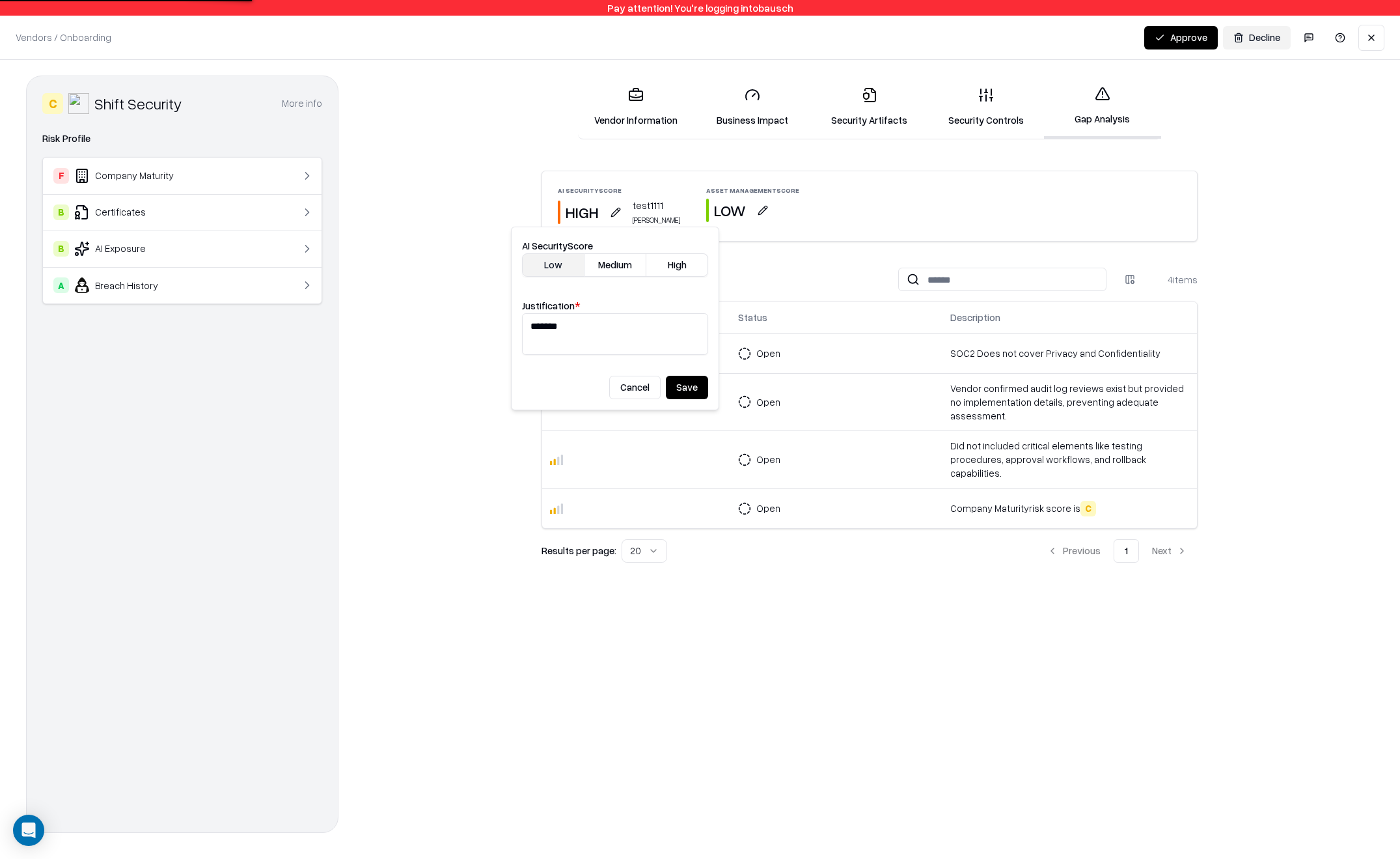
type textarea "********"
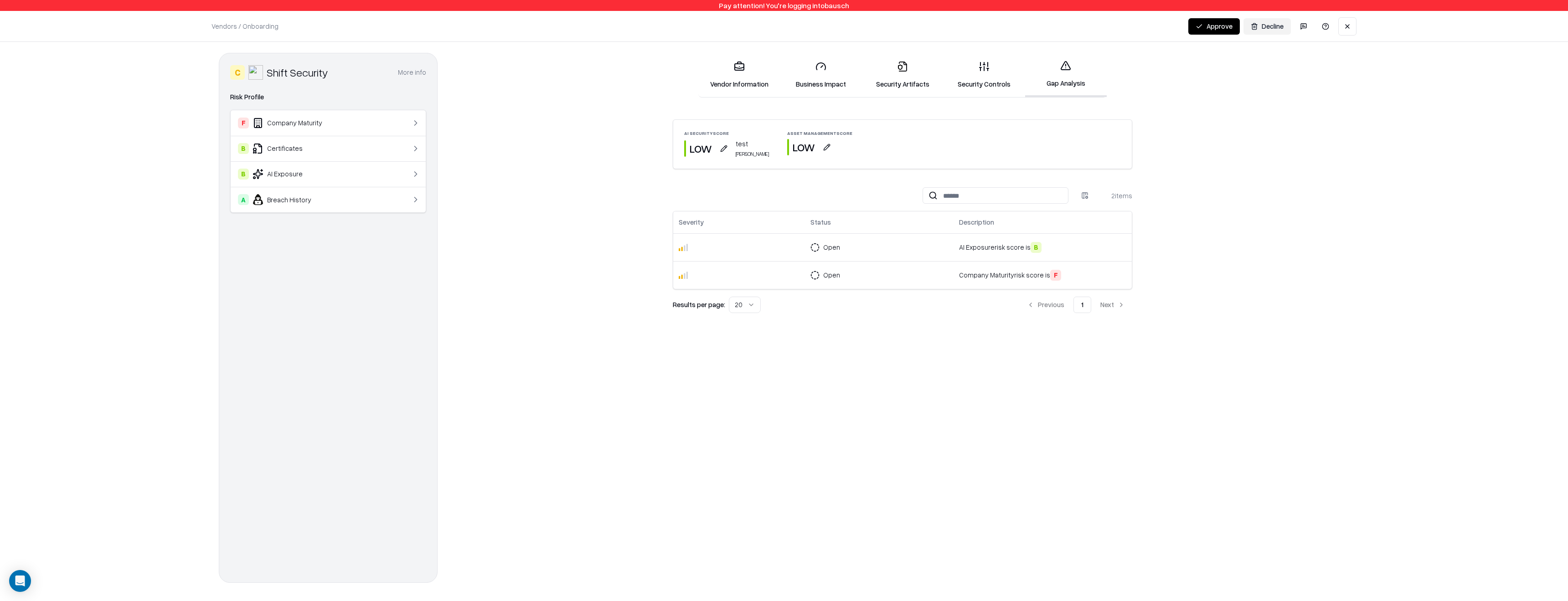
click at [727, 147] on button "button" at bounding box center [724, 148] width 16 height 16
drag, startPoint x: 716, startPoint y: 231, endPoint x: 624, endPoint y: 197, distance: 98.1
click at [629, 198] on body "Pay attention! You're logging into bausch Vendors / Onboarding Changes Saved Ap…" at bounding box center [784, 300] width 1568 height 601
click at [776, 273] on button "Save" at bounding box center [774, 271] width 30 height 16
type textarea "****"
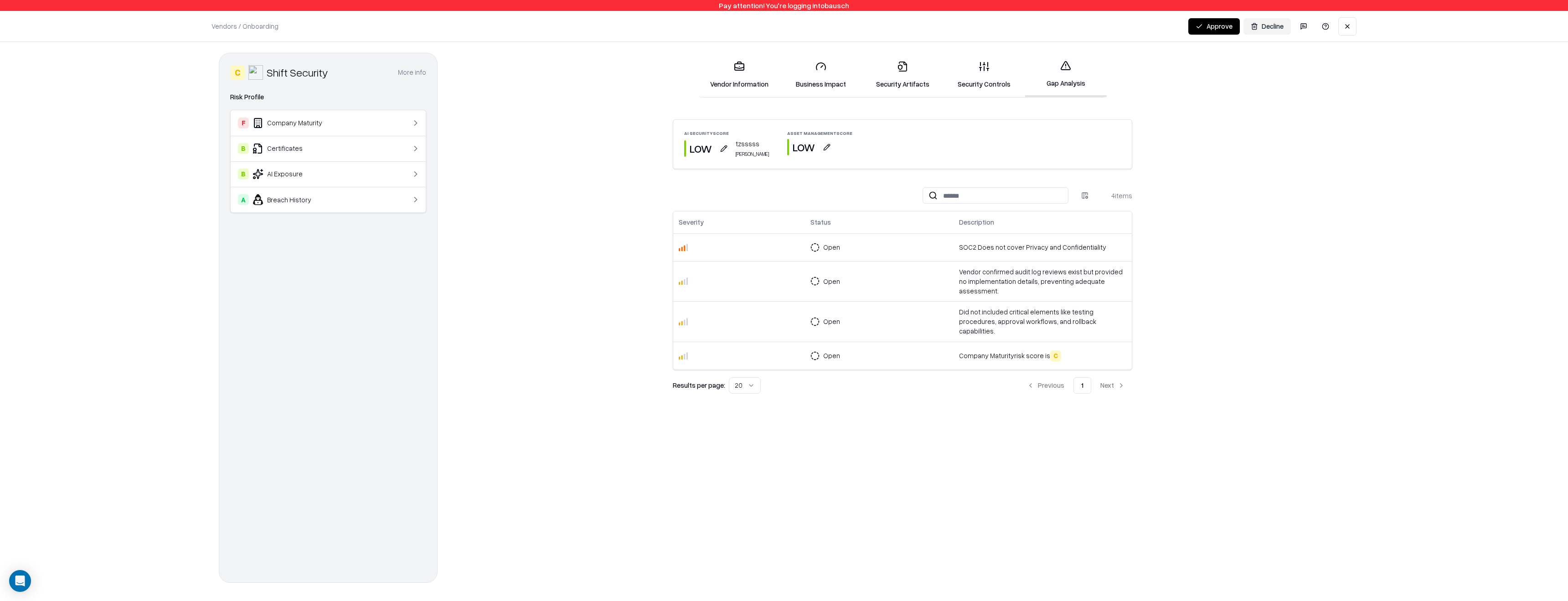
click at [727, 150] on button "button" at bounding box center [724, 148] width 16 height 16
click at [718, 226] on textarea "*******" at bounding box center [724, 234] width 130 height 29
click at [778, 274] on button "Save" at bounding box center [774, 271] width 30 height 16
type textarea "*******"
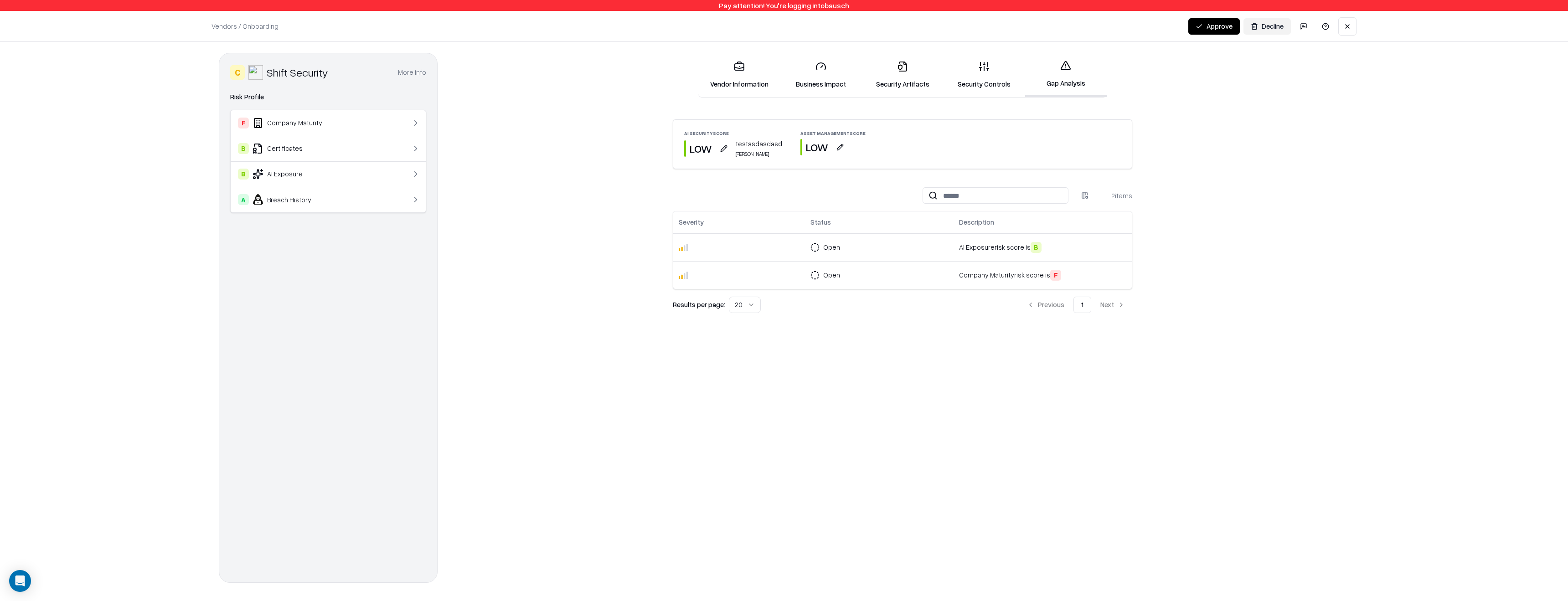
click at [723, 144] on button "button" at bounding box center [724, 148] width 16 height 16
drag, startPoint x: 736, startPoint y: 232, endPoint x: 624, endPoint y: 232, distance: 112.0
click at [624, 232] on body "**********" at bounding box center [784, 300] width 1568 height 601
click at [769, 186] on button "High" at bounding box center [768, 185] width 43 height 16
click at [780, 268] on button "Save" at bounding box center [774, 271] width 30 height 16
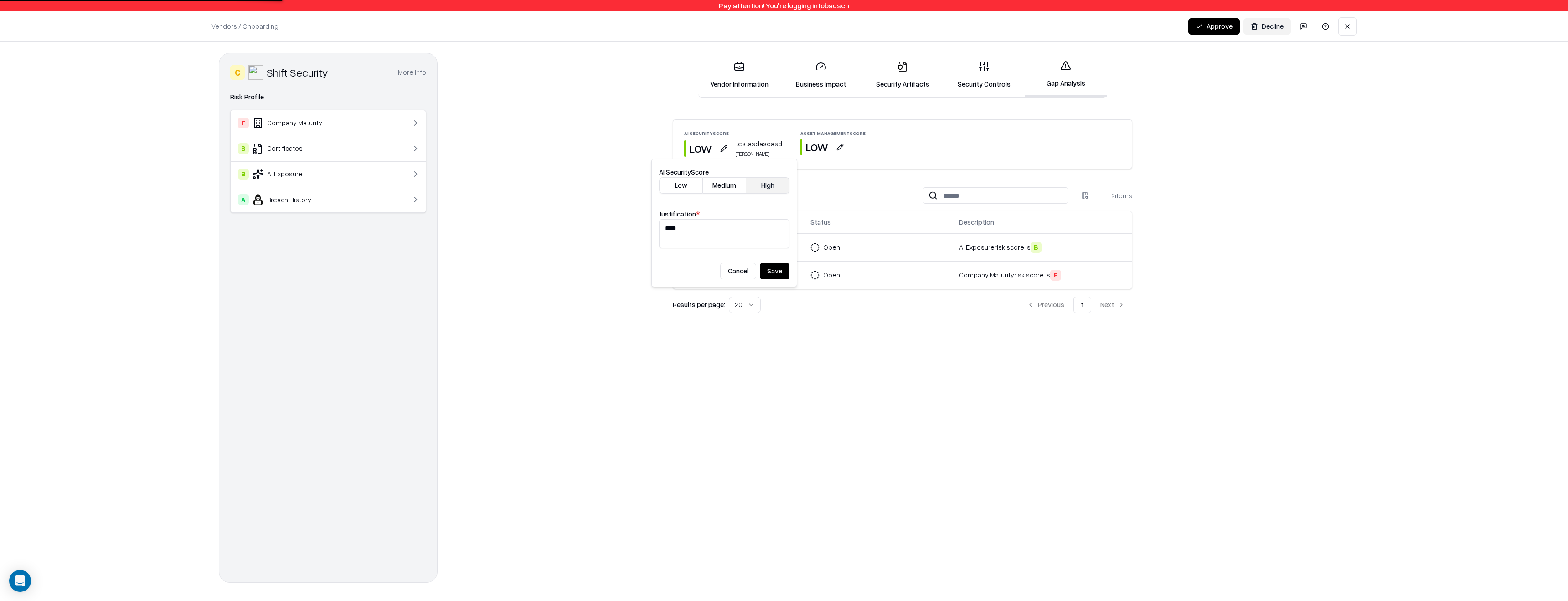
type textarea "**********"
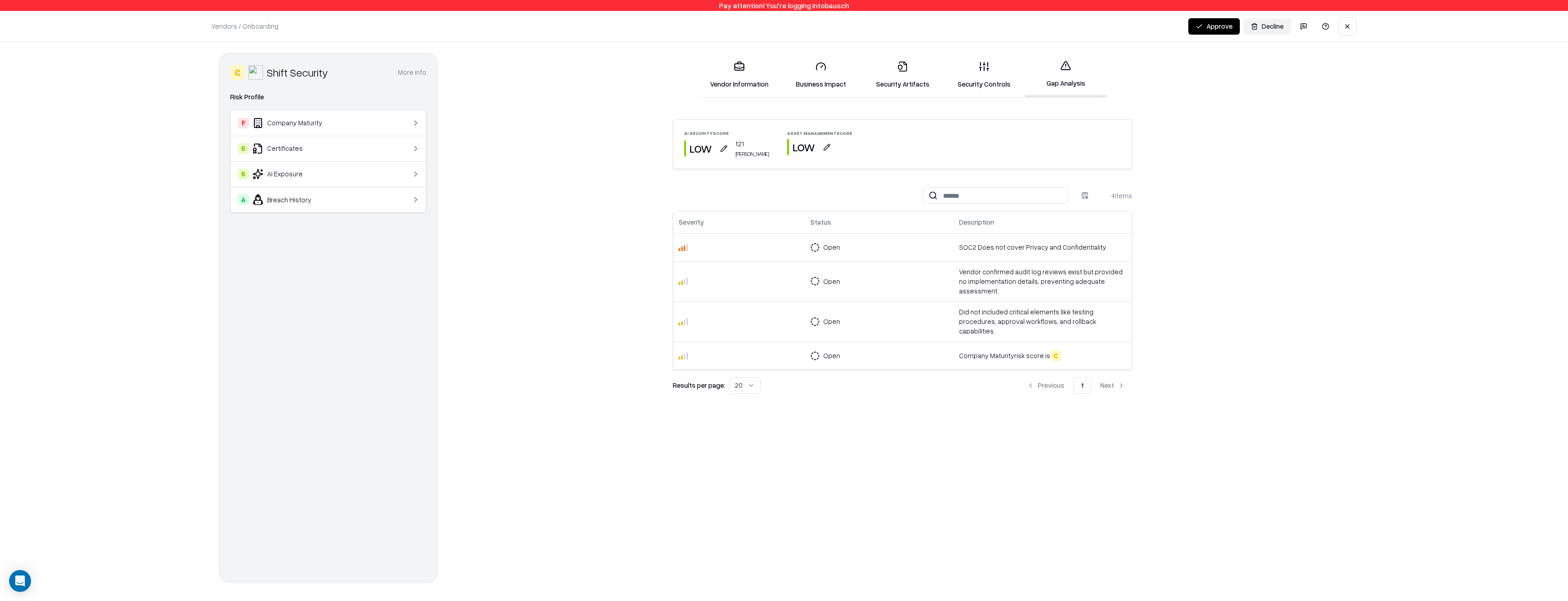
click at [726, 150] on button "button" at bounding box center [724, 148] width 16 height 16
drag, startPoint x: 699, startPoint y: 232, endPoint x: 616, endPoint y: 220, distance: 83.9
click at [616, 220] on body "Pay attention! You're logging into bausch Vendors / Onboarding Changes Saved Ap…" at bounding box center [784, 300] width 1568 height 601
click at [739, 271] on button "Cancel" at bounding box center [738, 271] width 36 height 16
